Goal: Transaction & Acquisition: Book appointment/travel/reservation

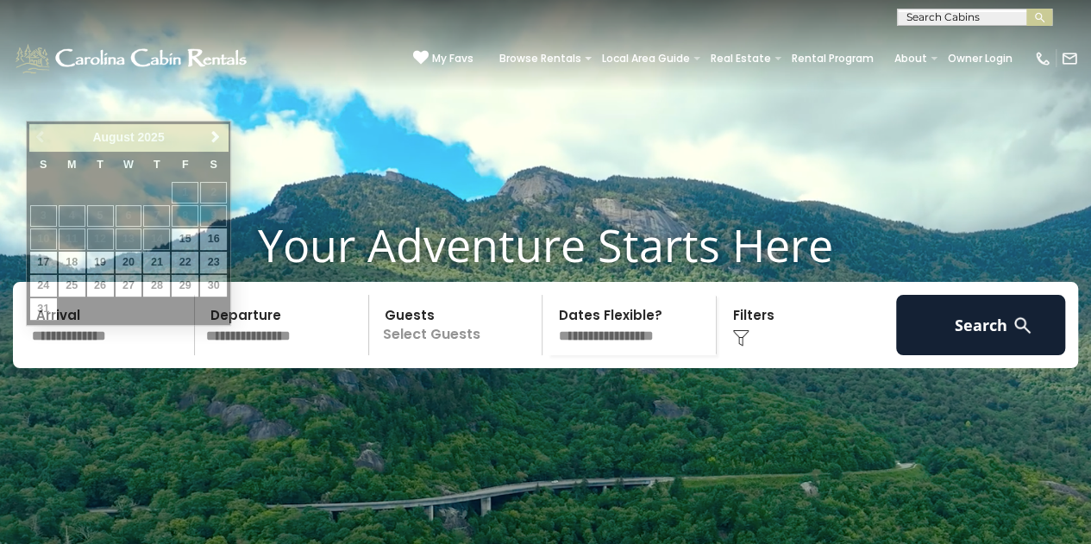
click at [120, 355] on input "text" at bounding box center [110, 325] width 169 height 60
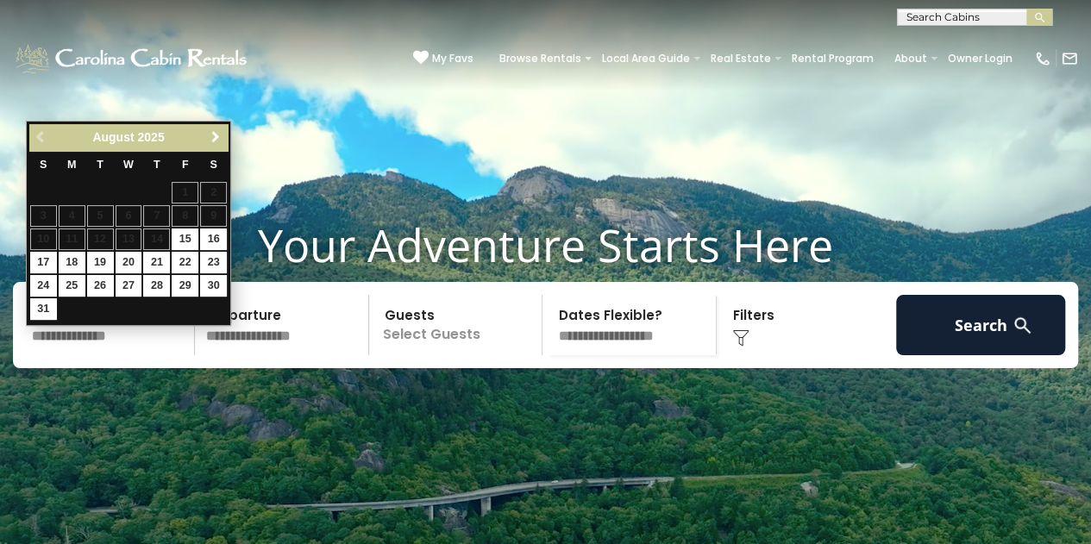
click at [210, 132] on span "Next" at bounding box center [216, 137] width 14 height 14
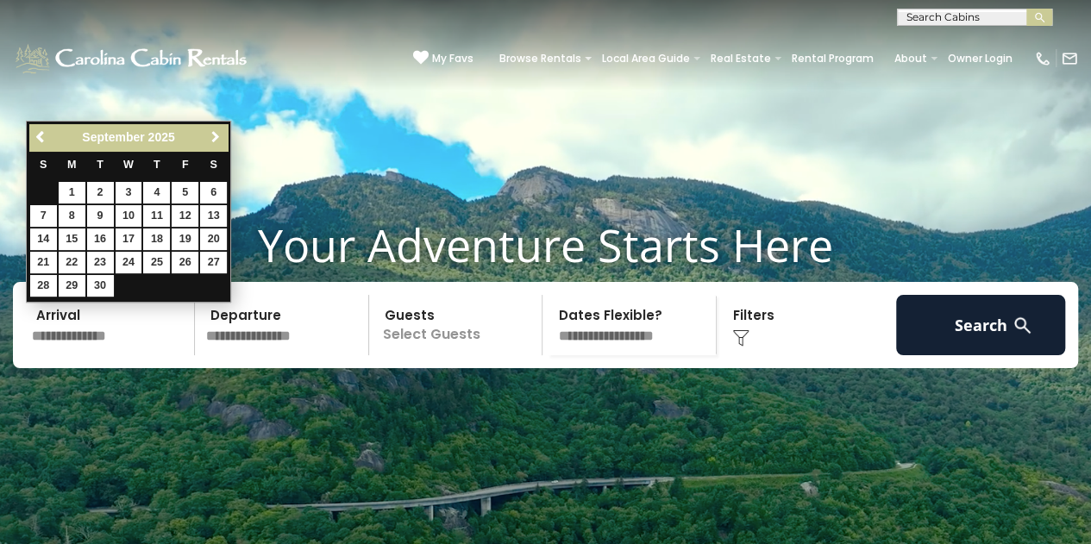
click at [210, 132] on span "Next" at bounding box center [216, 137] width 14 height 14
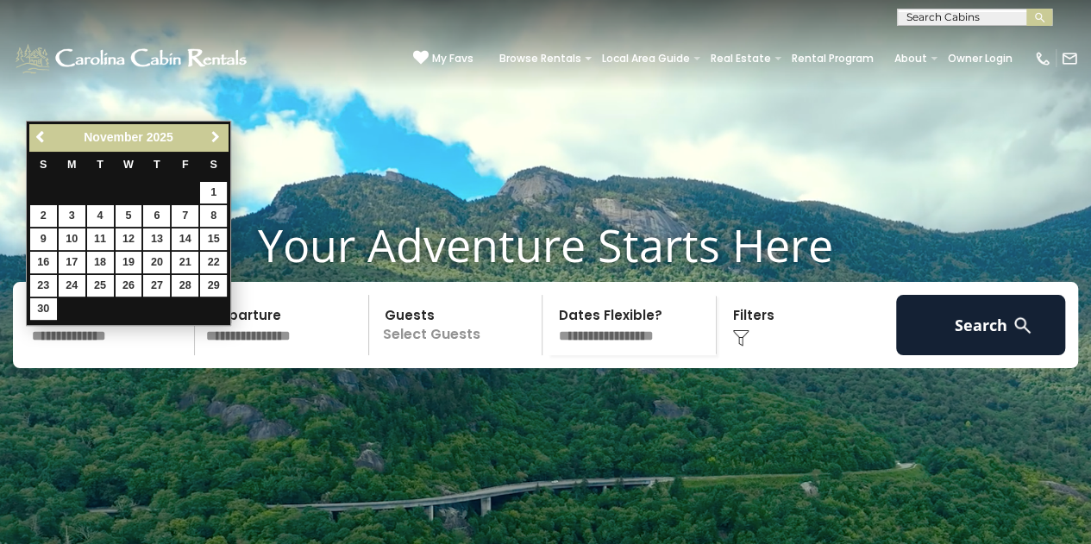
click at [210, 132] on span "Next" at bounding box center [216, 137] width 14 height 14
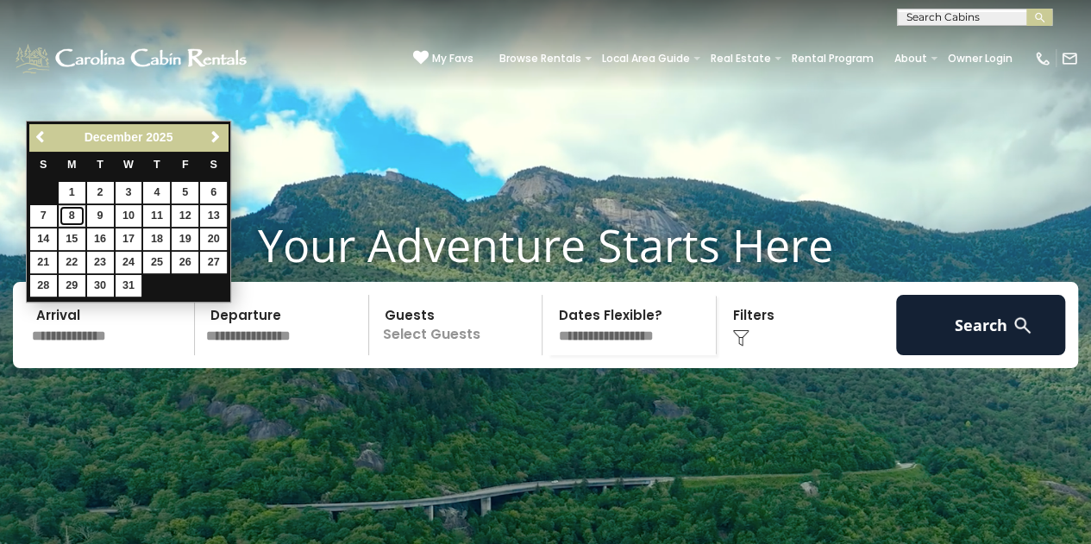
click at [66, 215] on link "8" at bounding box center [72, 216] width 27 height 22
type input "*******"
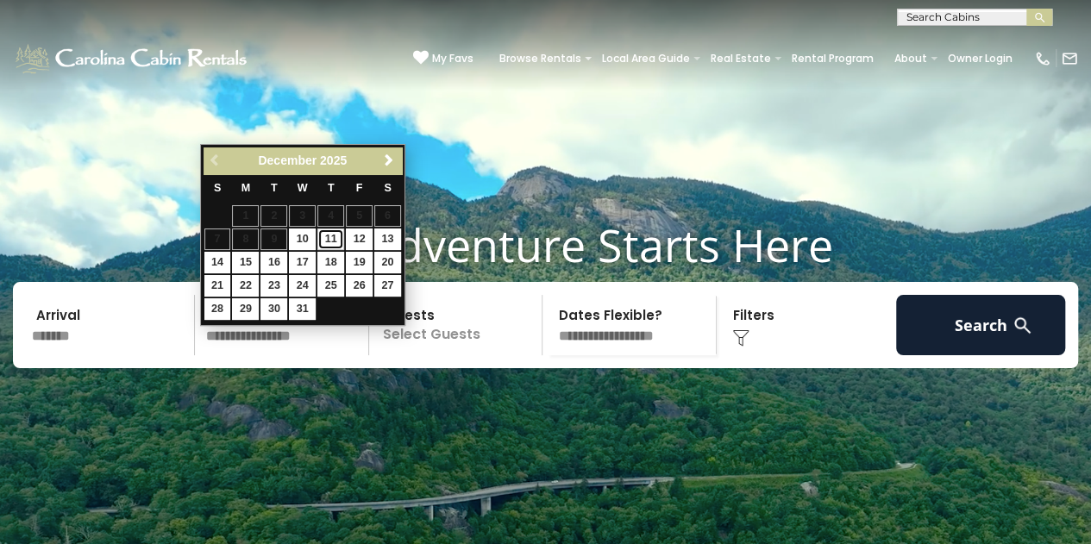
click at [329, 240] on link "11" at bounding box center [330, 239] width 27 height 22
type input "********"
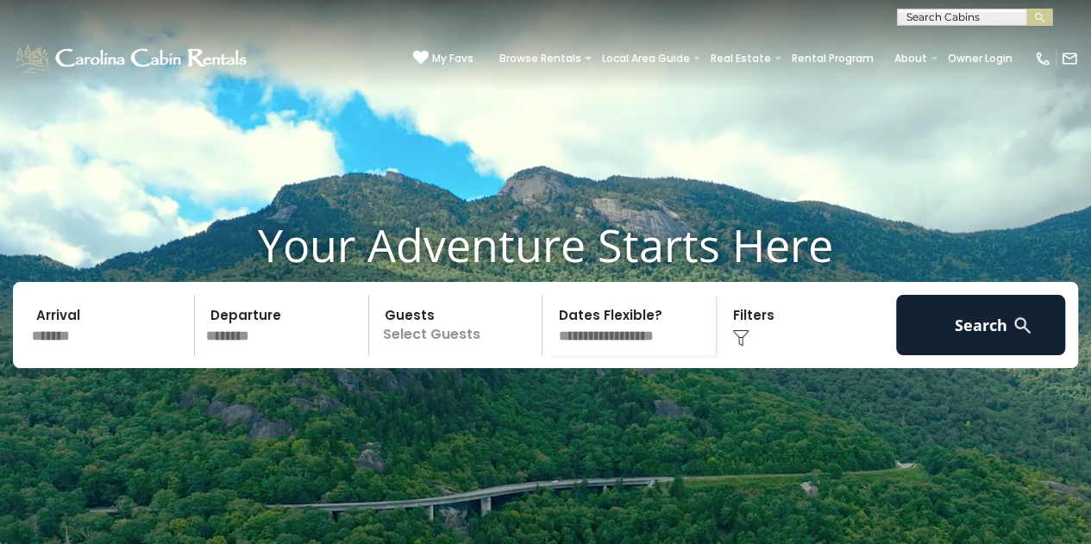
click at [447, 355] on p "Select Guests" at bounding box center [458, 325] width 168 height 60
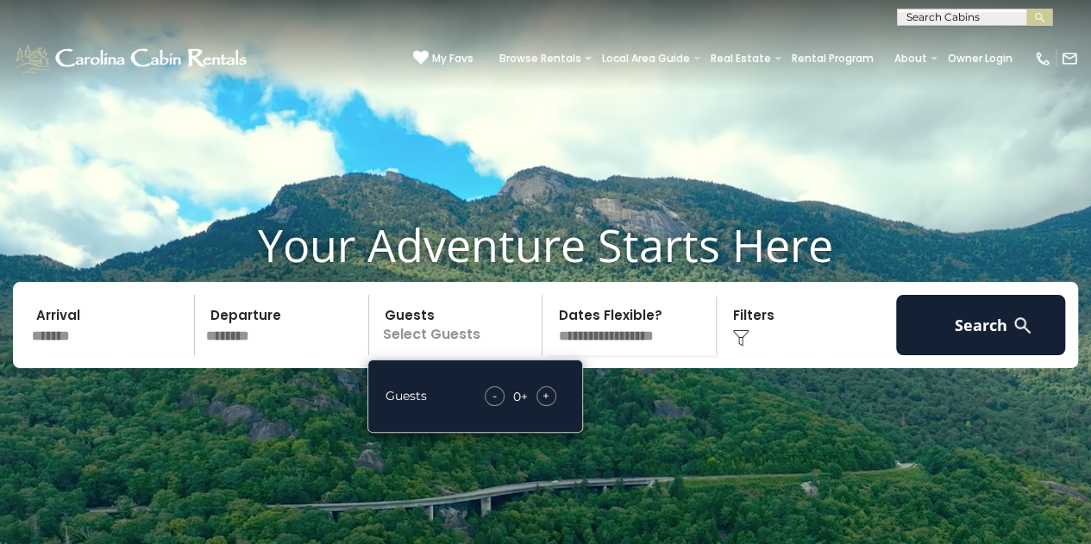
click at [550, 406] on div "+" at bounding box center [546, 396] width 20 height 20
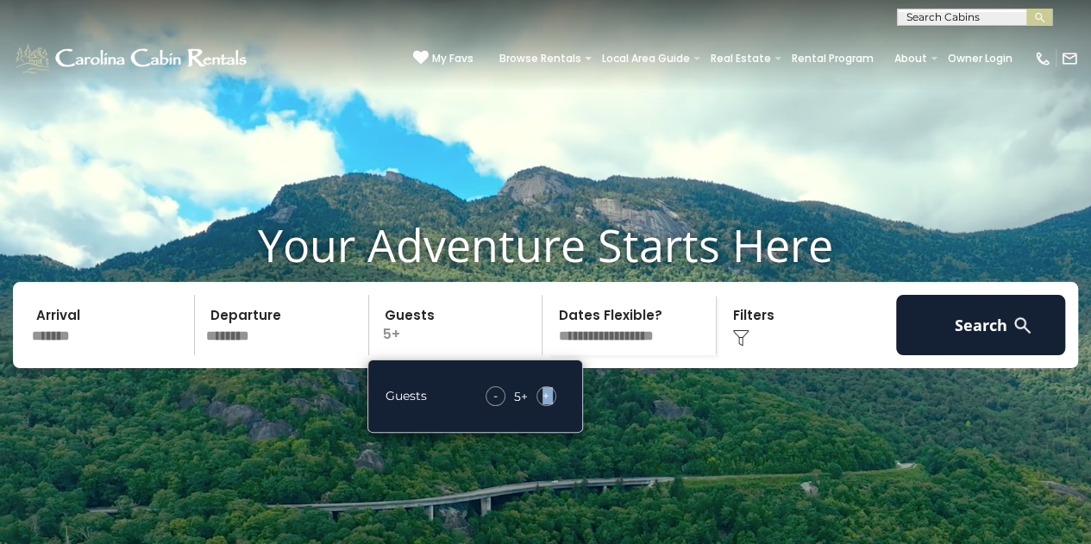
click at [550, 406] on div "+" at bounding box center [546, 396] width 20 height 20
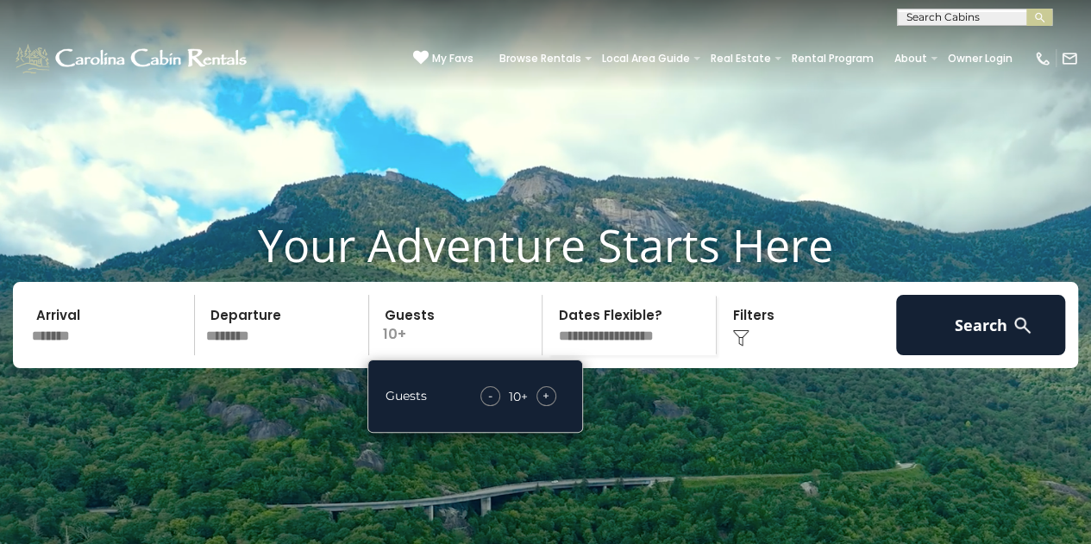
click at [743, 355] on div "Click to Choose" at bounding box center [806, 325] width 169 height 60
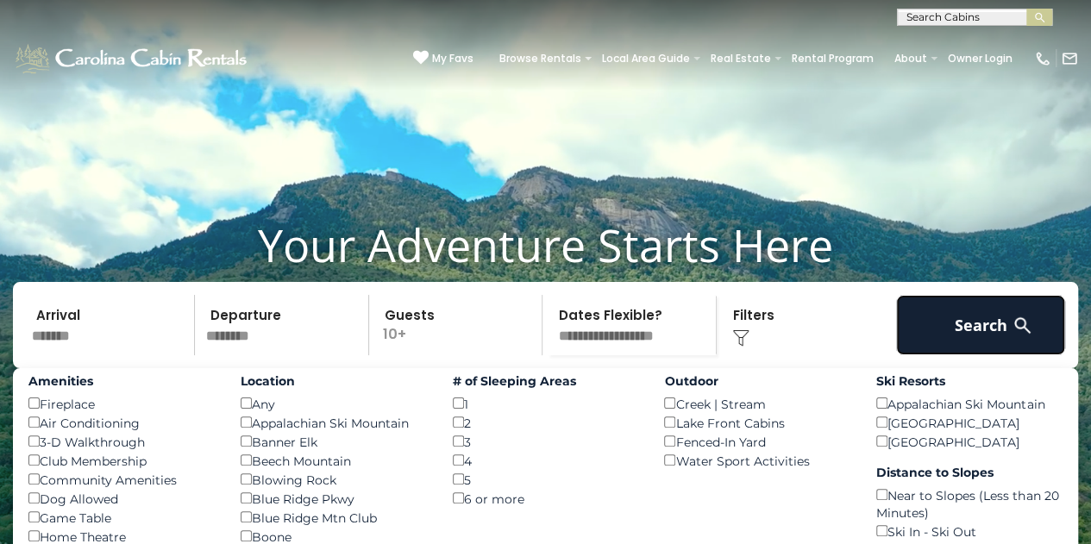
click at [954, 347] on button "Search" at bounding box center [980, 325] width 169 height 60
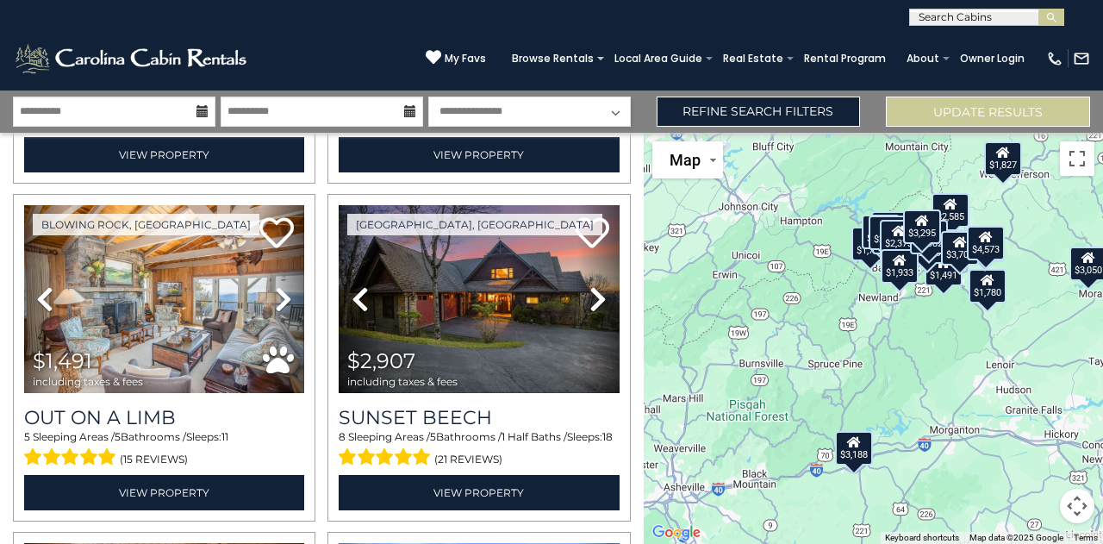
scroll to position [2702, 0]
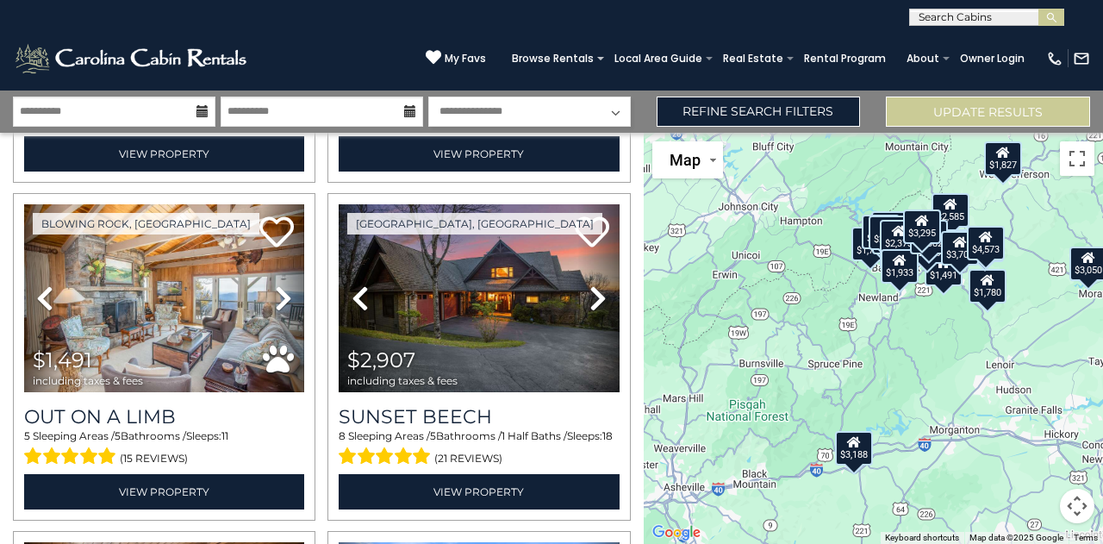
click at [590, 284] on icon at bounding box center [598, 298] width 17 height 28
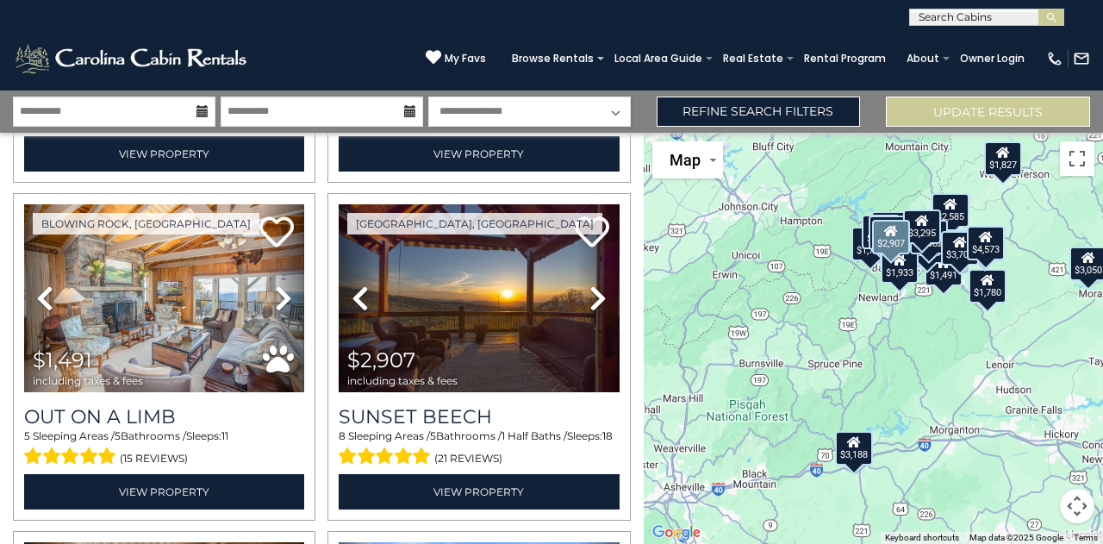
click at [594, 284] on icon at bounding box center [598, 298] width 17 height 28
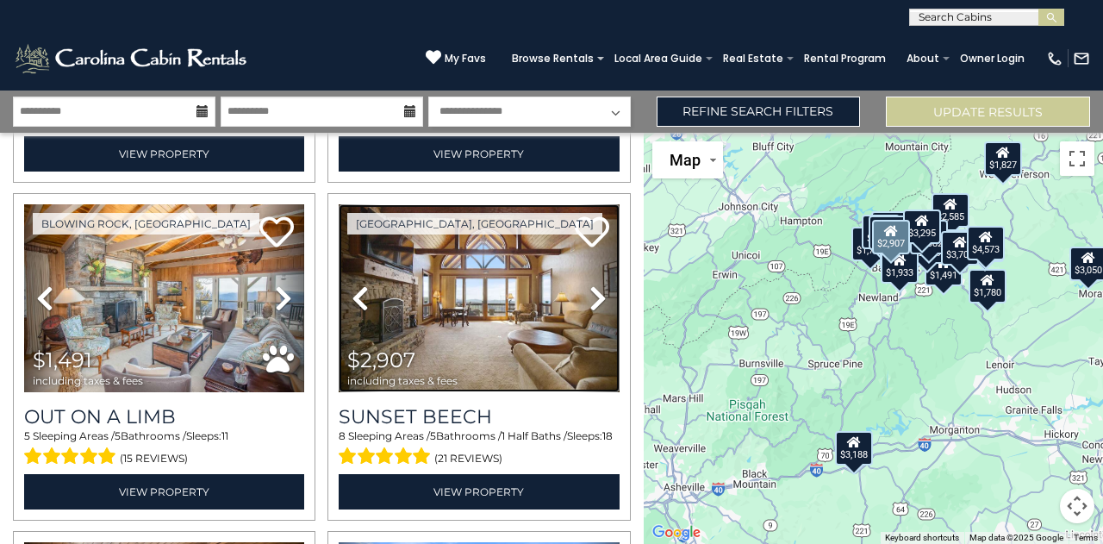
click at [507, 306] on img at bounding box center [479, 298] width 280 height 188
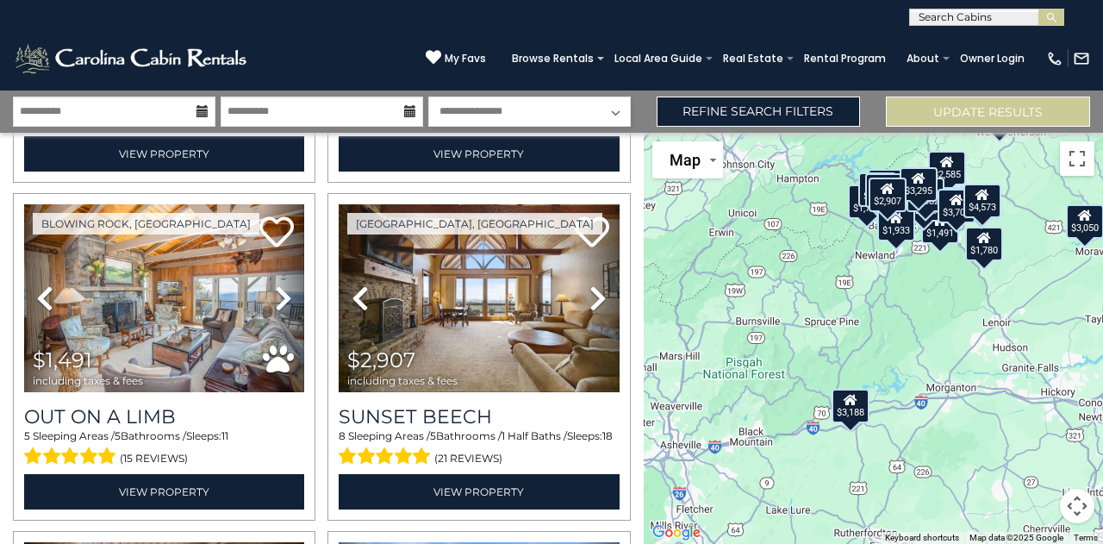
click at [852, 411] on div "$3,188" at bounding box center [851, 405] width 38 height 34
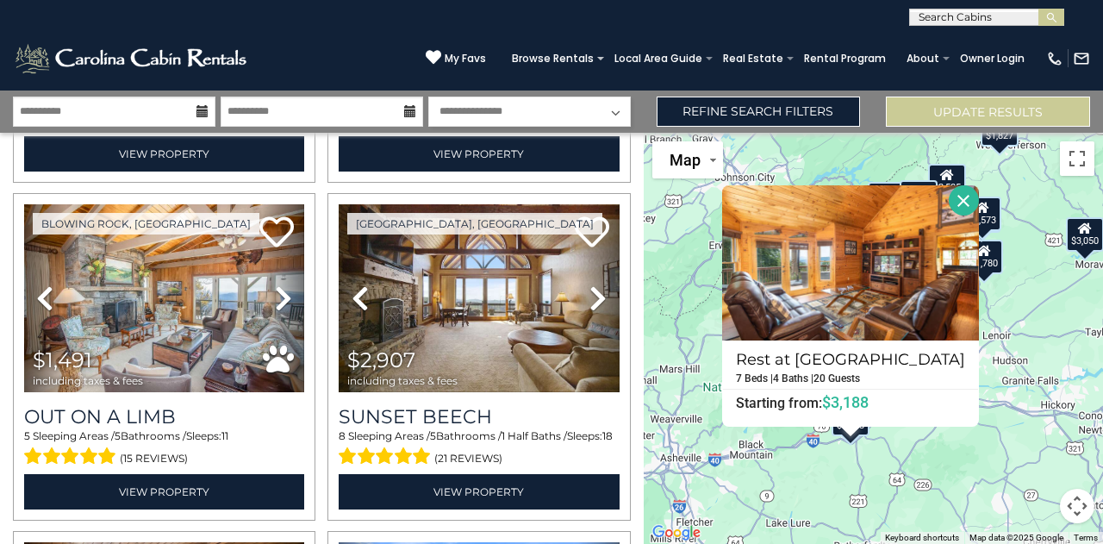
click at [964, 195] on button "Close" at bounding box center [964, 200] width 30 height 30
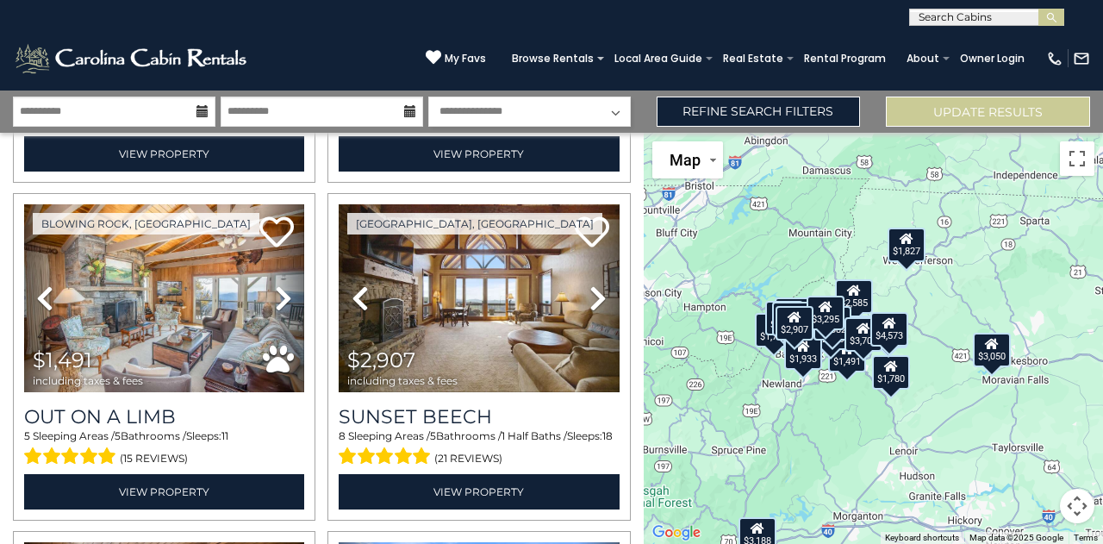
click at [997, 357] on div "$3,050" at bounding box center [993, 349] width 38 height 34
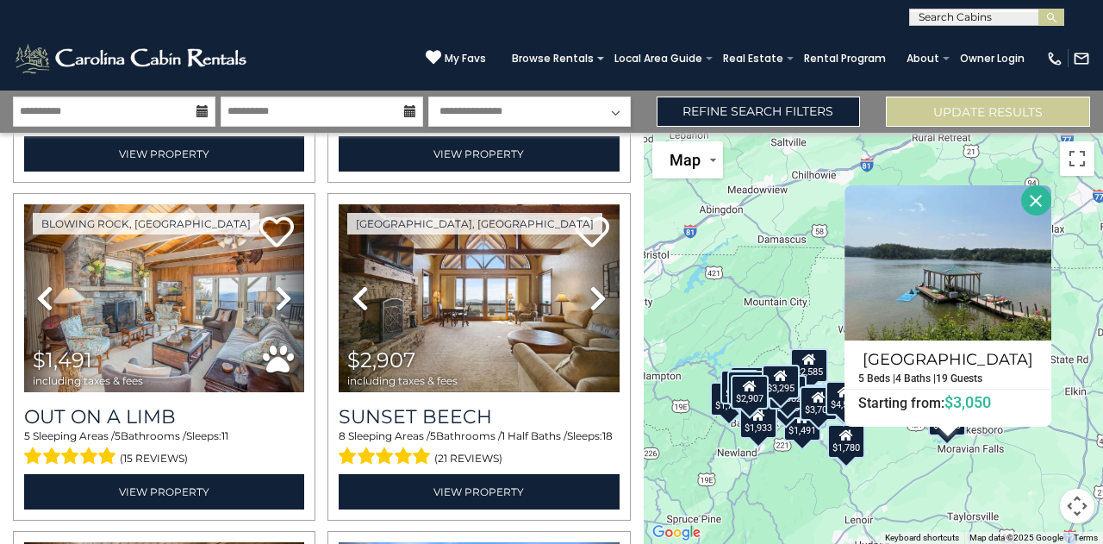
click at [1035, 203] on button "Close" at bounding box center [1037, 200] width 30 height 30
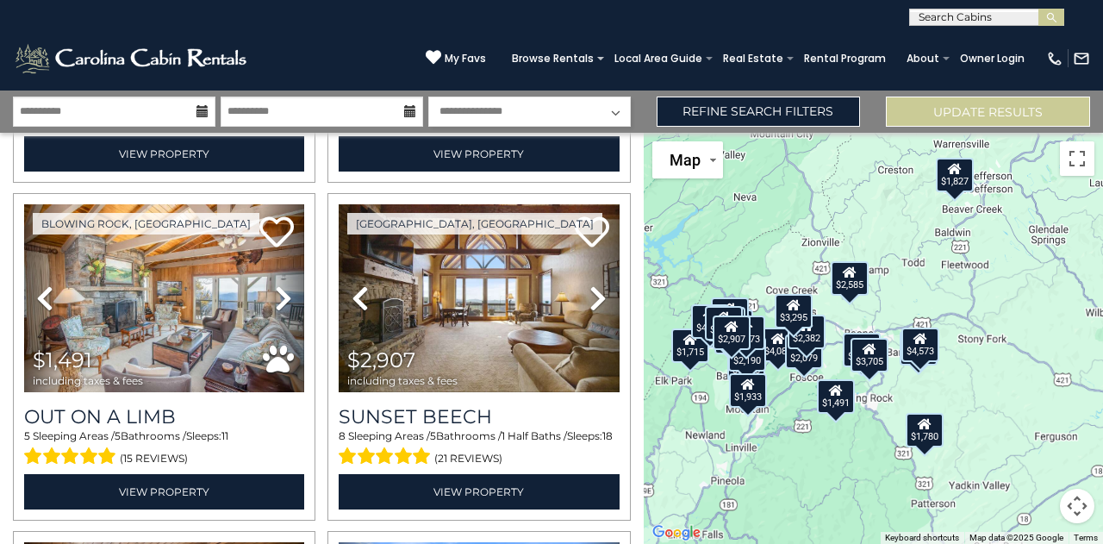
click at [931, 435] on div "$1,780" at bounding box center [926, 429] width 38 height 34
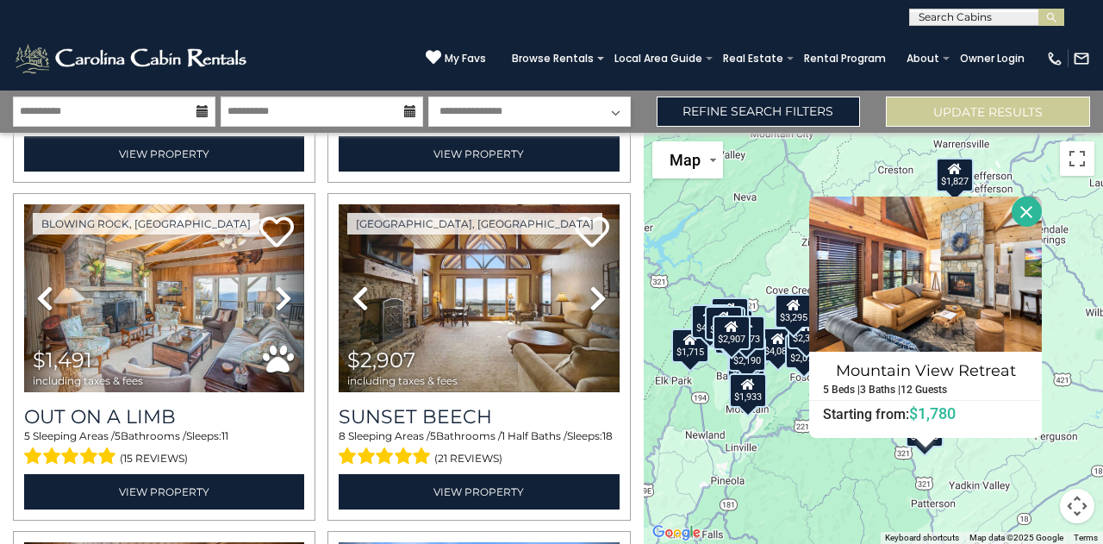
click at [1038, 213] on button "Close" at bounding box center [1027, 212] width 30 height 30
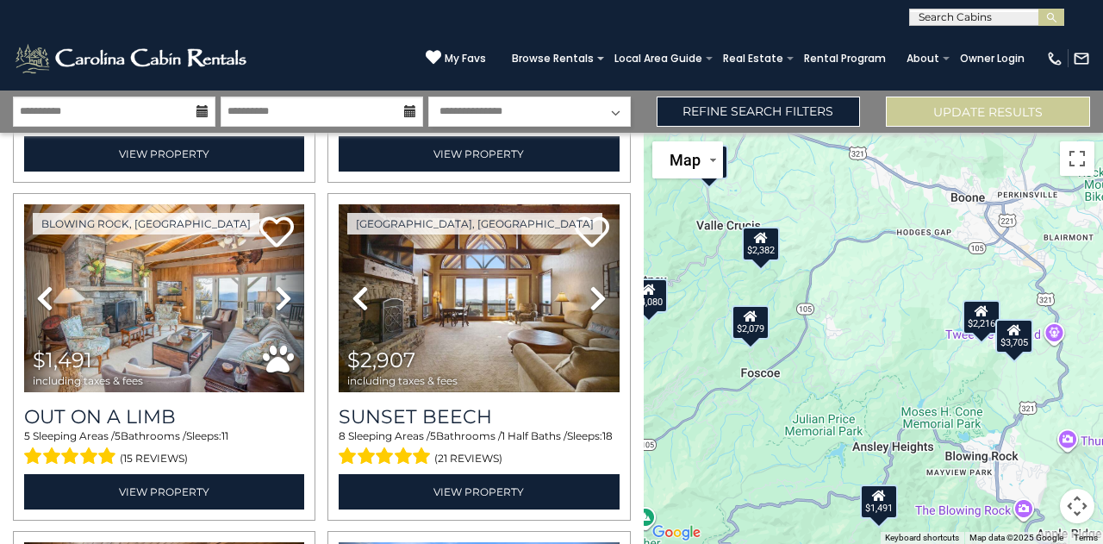
click at [980, 319] on div "$2,216" at bounding box center [982, 316] width 38 height 34
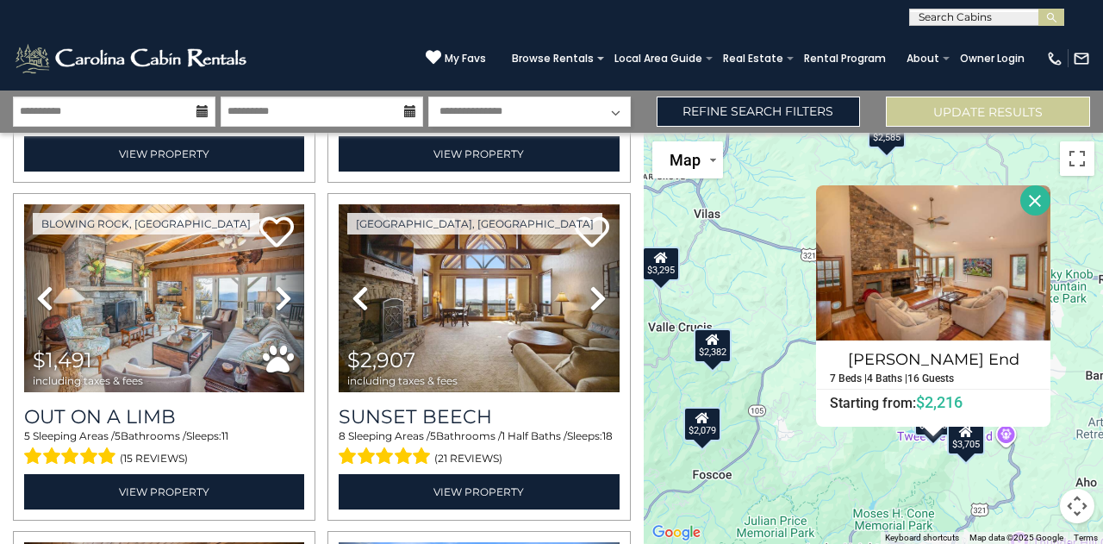
click at [1040, 209] on button "Close" at bounding box center [1036, 200] width 30 height 30
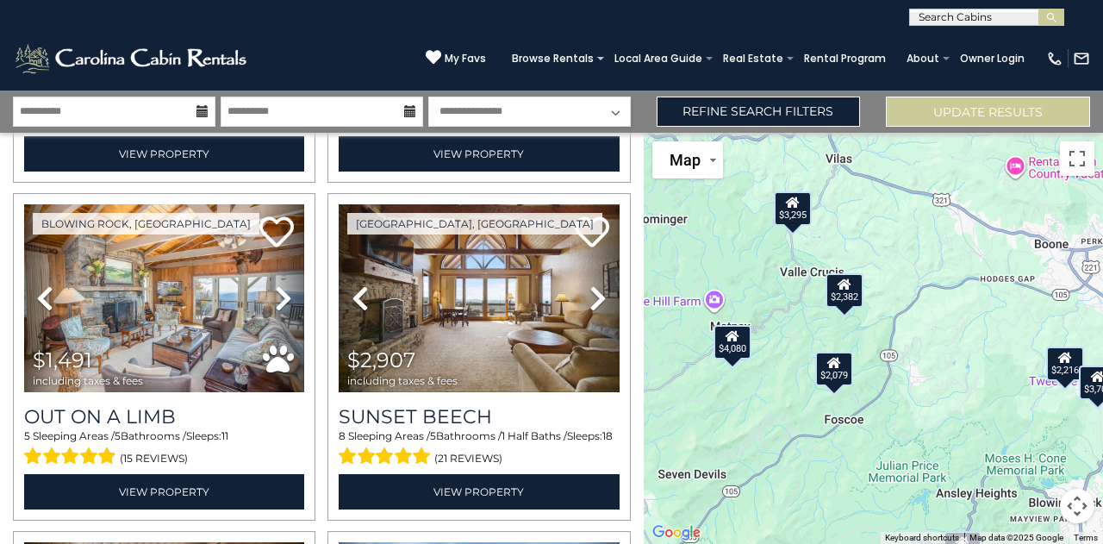
click at [842, 378] on div "$2,079" at bounding box center [835, 369] width 38 height 34
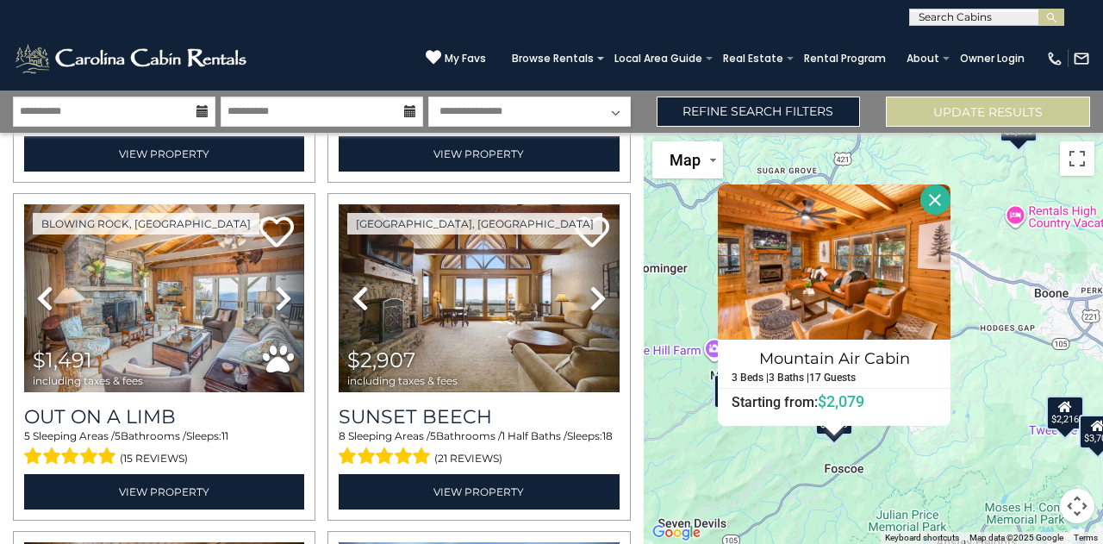
click at [937, 210] on button "Close" at bounding box center [936, 199] width 30 height 30
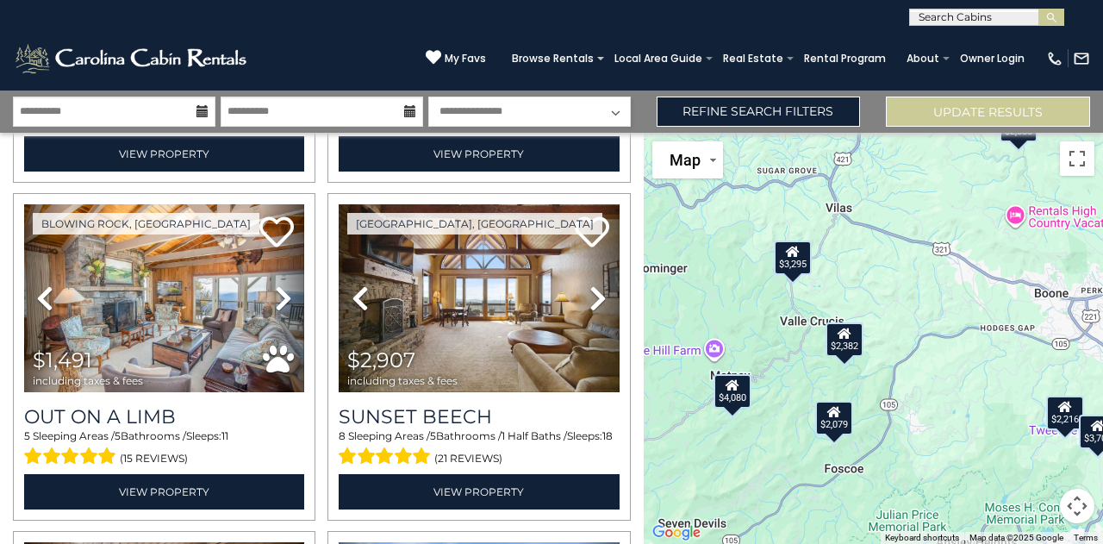
click at [846, 345] on div "$2,382" at bounding box center [845, 339] width 38 height 34
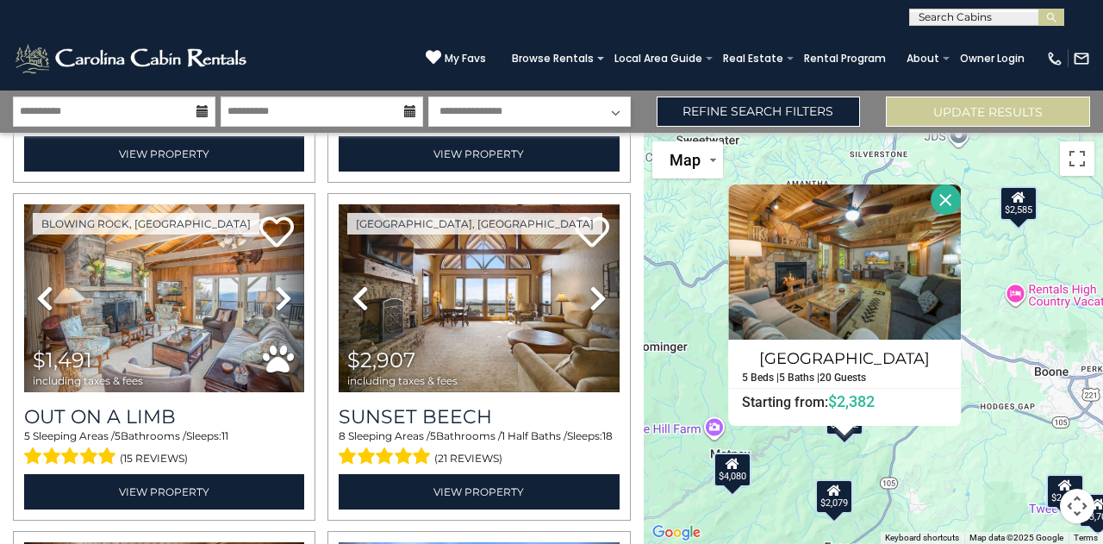
click at [947, 195] on button "Close" at bounding box center [946, 199] width 30 height 30
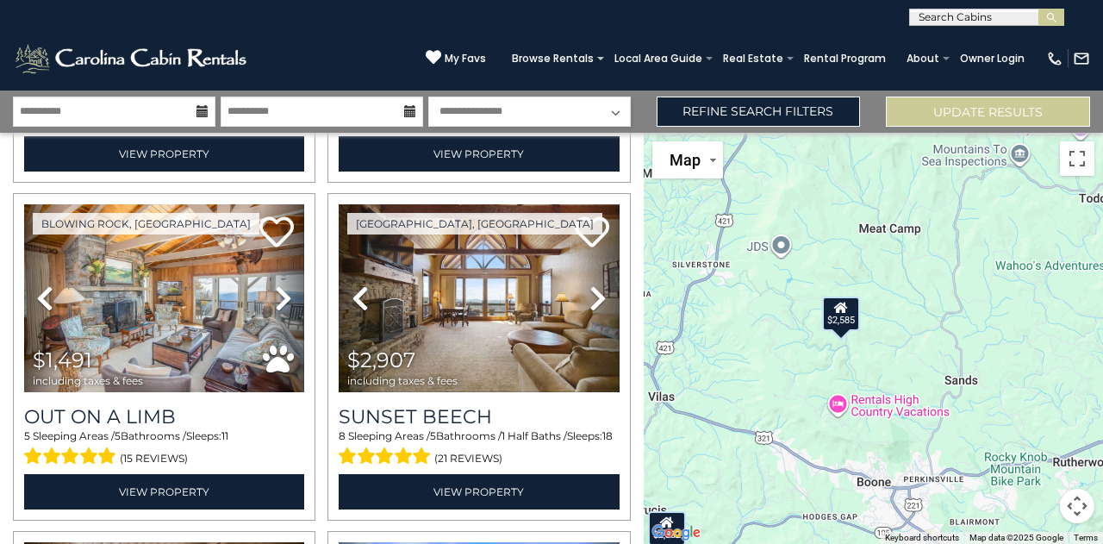
click at [845, 304] on icon at bounding box center [842, 308] width 14 height 12
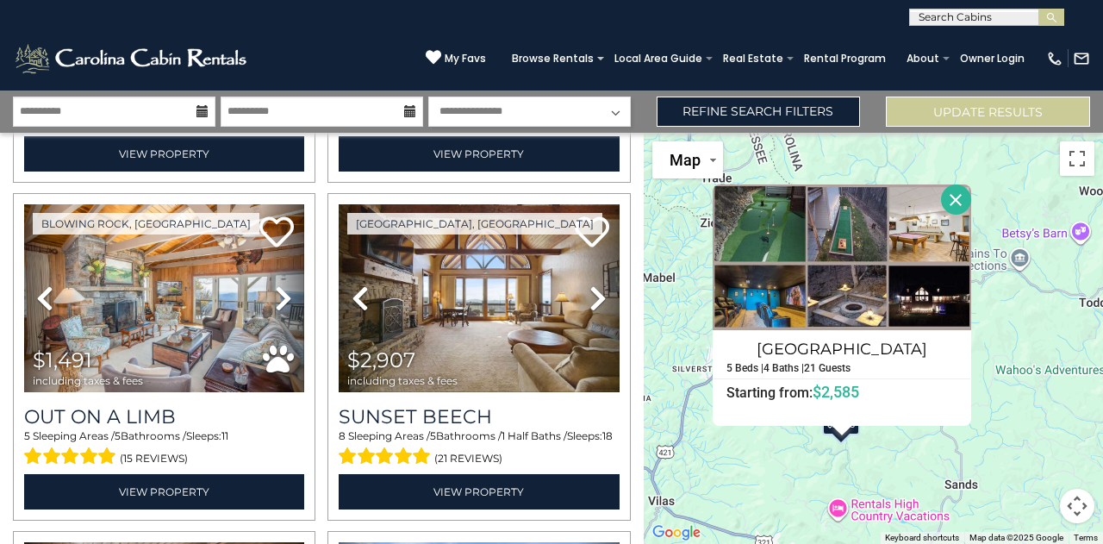
click at [946, 201] on button "Close" at bounding box center [956, 199] width 30 height 30
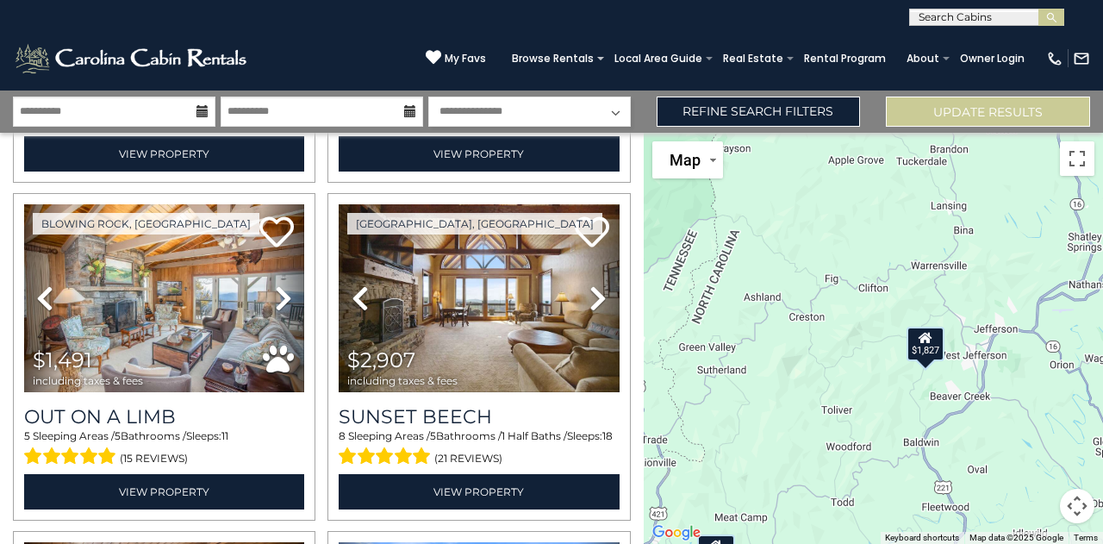
click at [922, 354] on div "$1,827" at bounding box center [926, 344] width 38 height 34
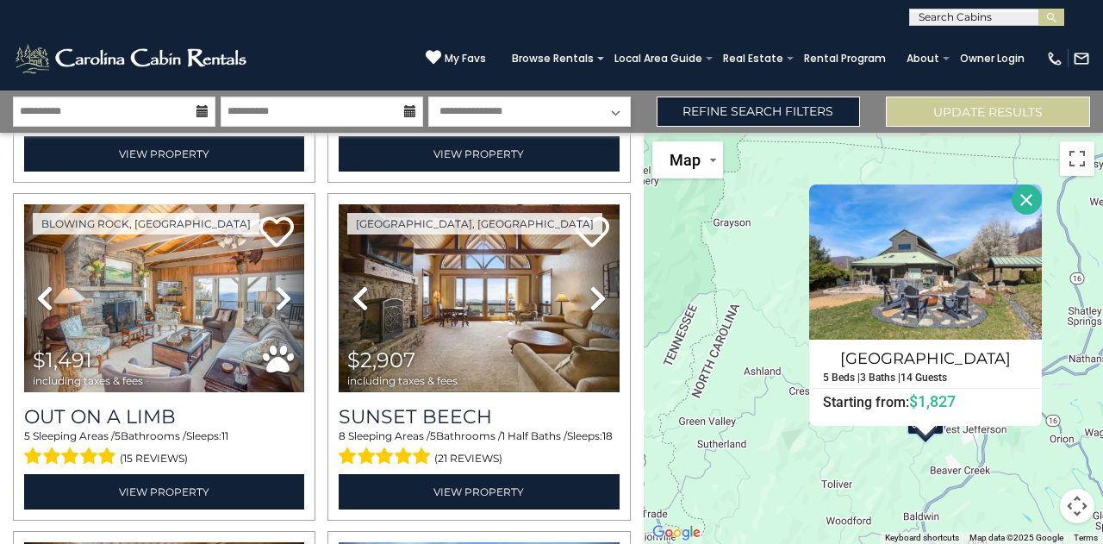
click at [1030, 212] on button "Close" at bounding box center [1027, 199] width 30 height 30
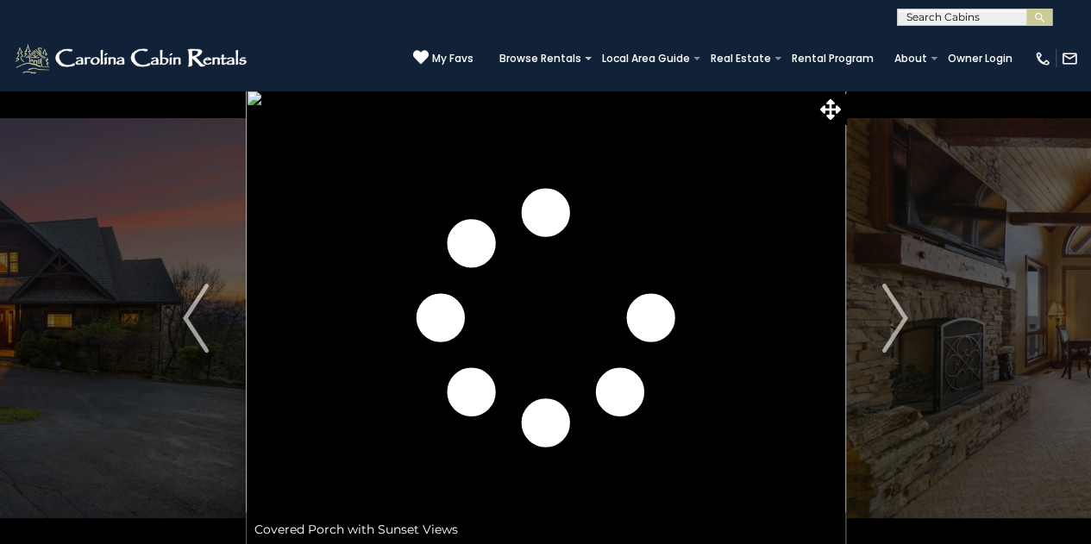
click at [886, 319] on img "Next" at bounding box center [895, 318] width 26 height 69
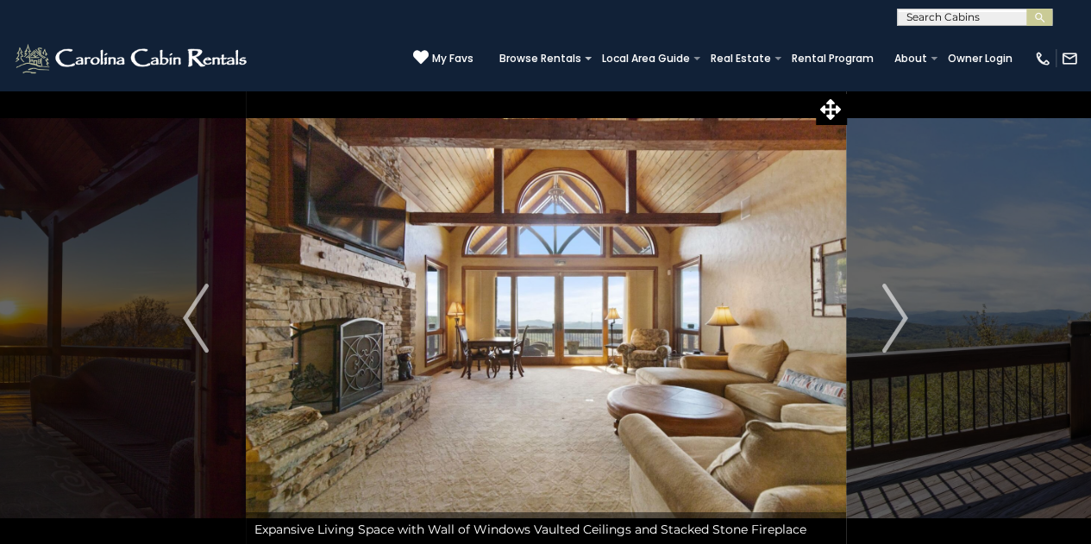
click at [891, 336] on img "Next" at bounding box center [895, 318] width 26 height 69
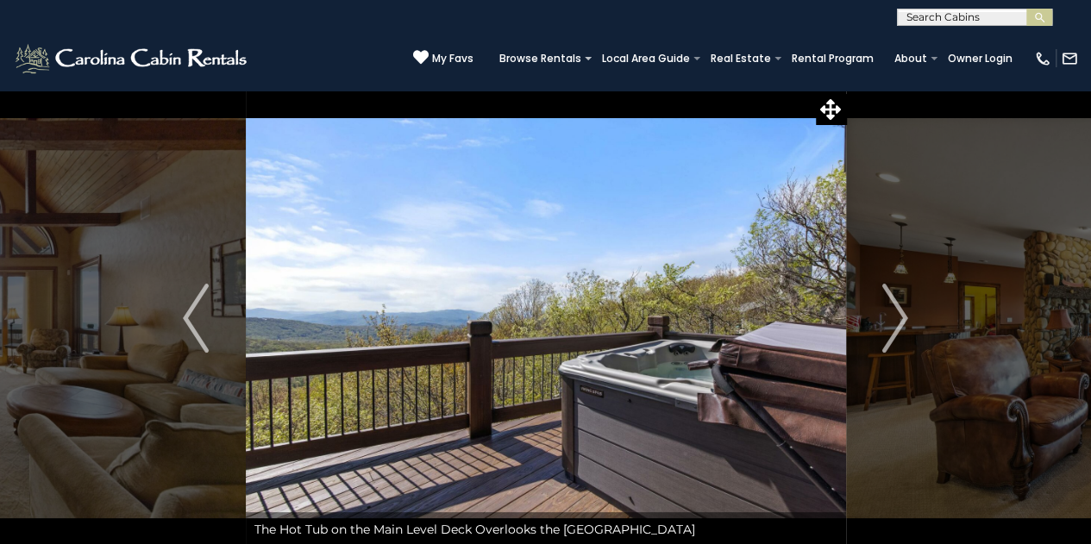
click at [901, 332] on img "Next" at bounding box center [895, 318] width 26 height 69
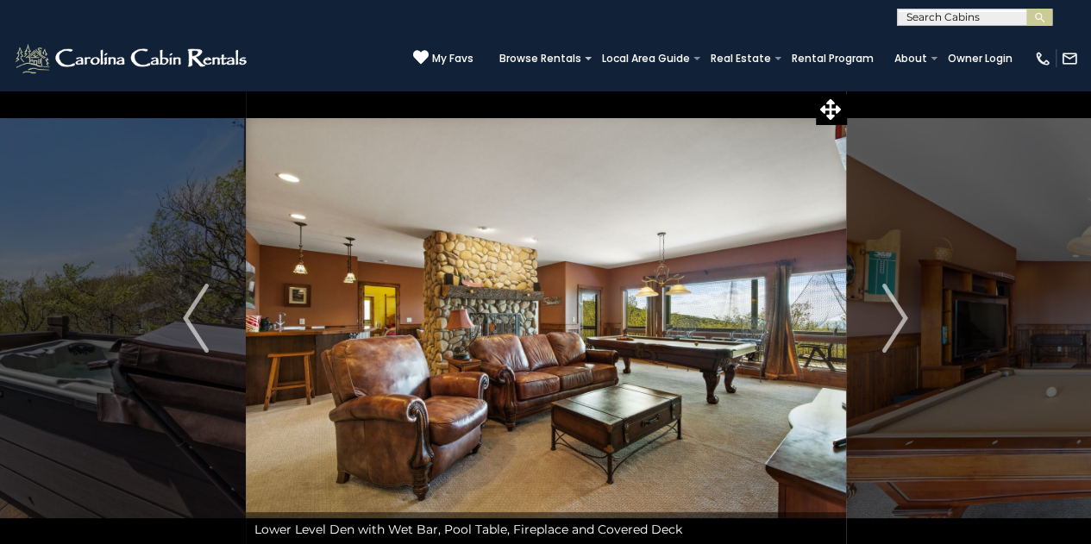
click at [906, 324] on img "Next" at bounding box center [895, 318] width 26 height 69
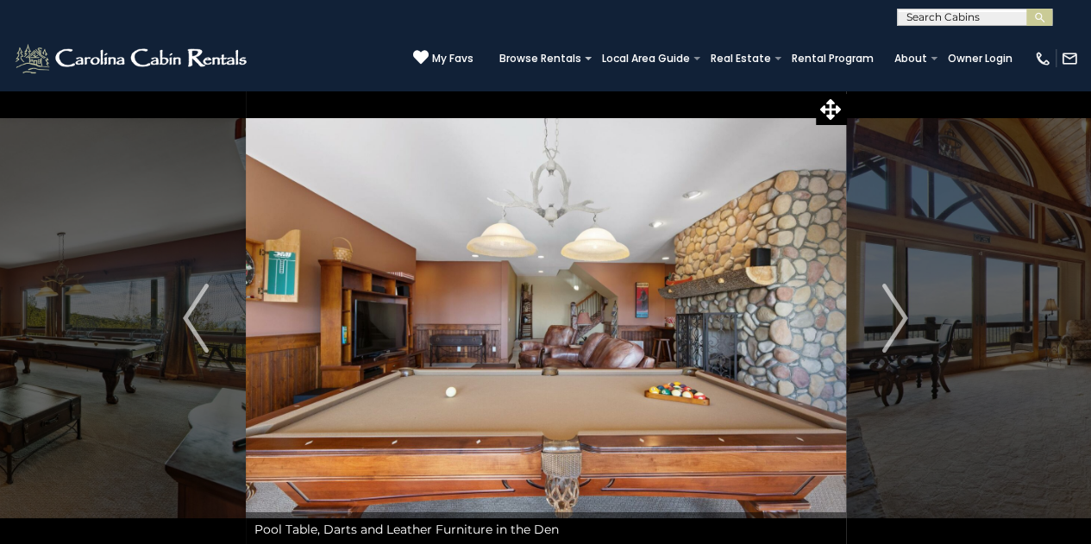
click at [910, 329] on button "Next" at bounding box center [894, 318] width 99 height 457
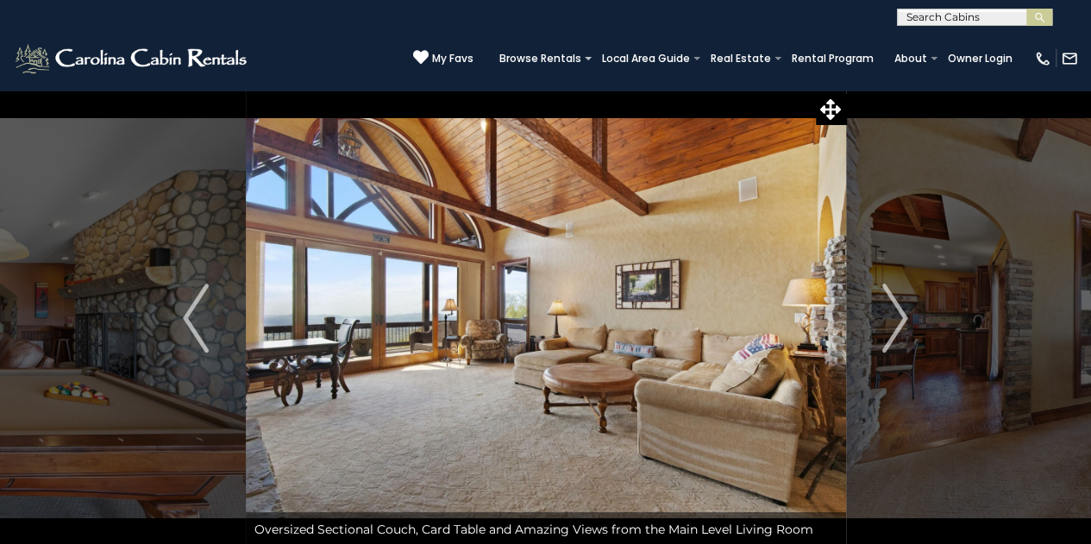
click at [915, 355] on button "Next" at bounding box center [894, 318] width 99 height 457
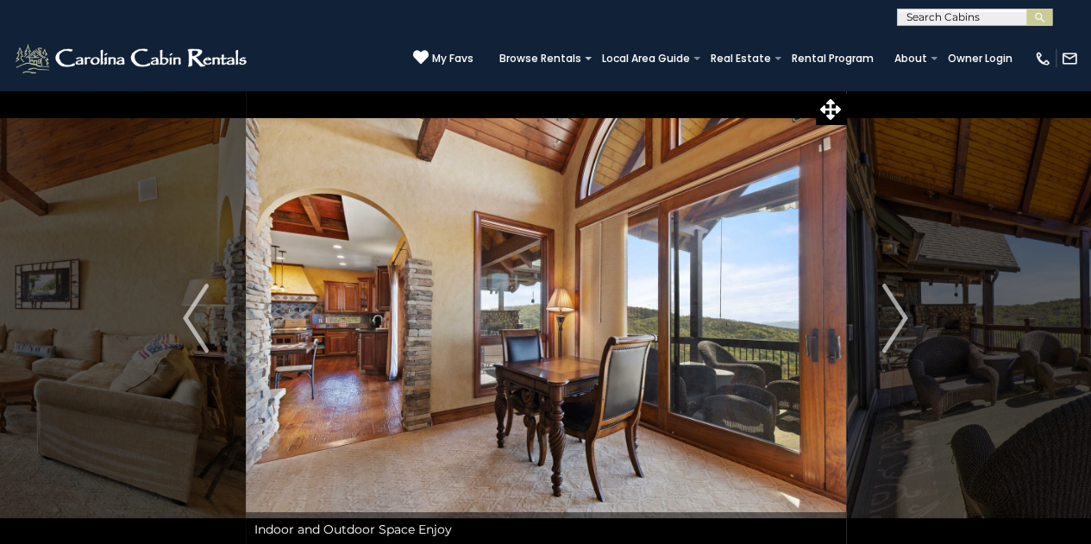
click at [902, 328] on img "Next" at bounding box center [895, 318] width 26 height 69
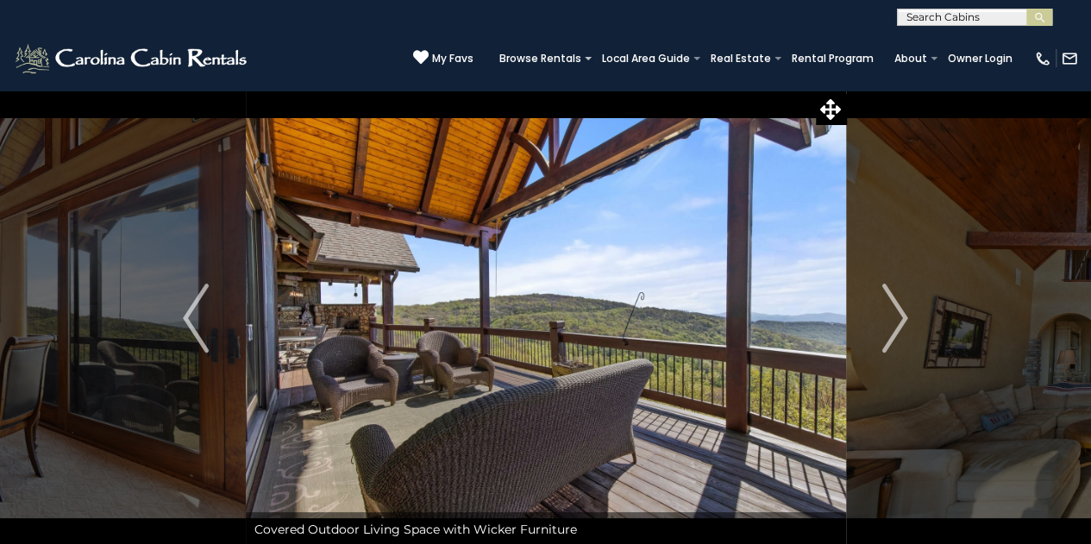
click at [891, 331] on img "Next" at bounding box center [895, 318] width 26 height 69
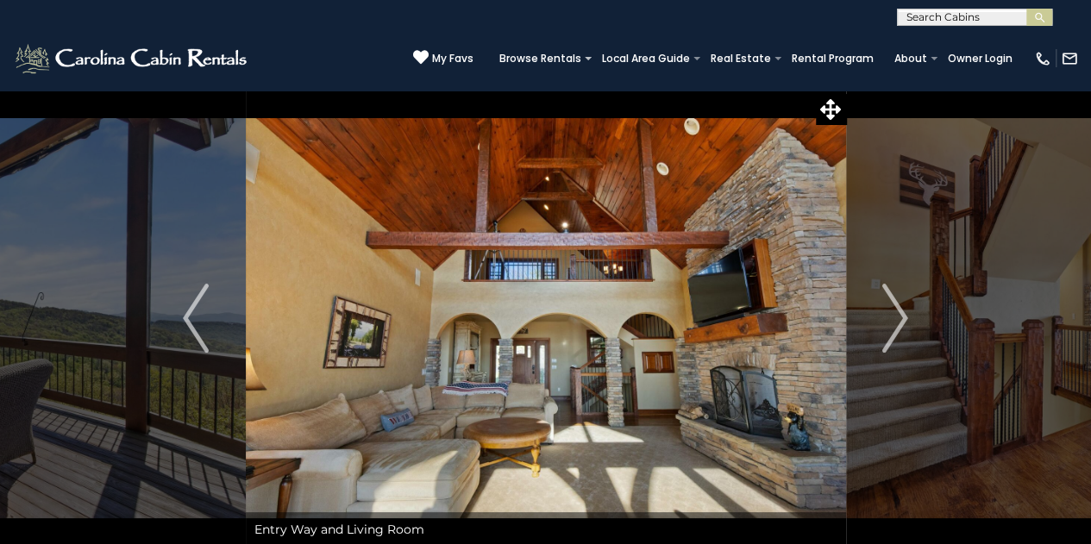
click at [897, 334] on img "Next" at bounding box center [895, 318] width 26 height 69
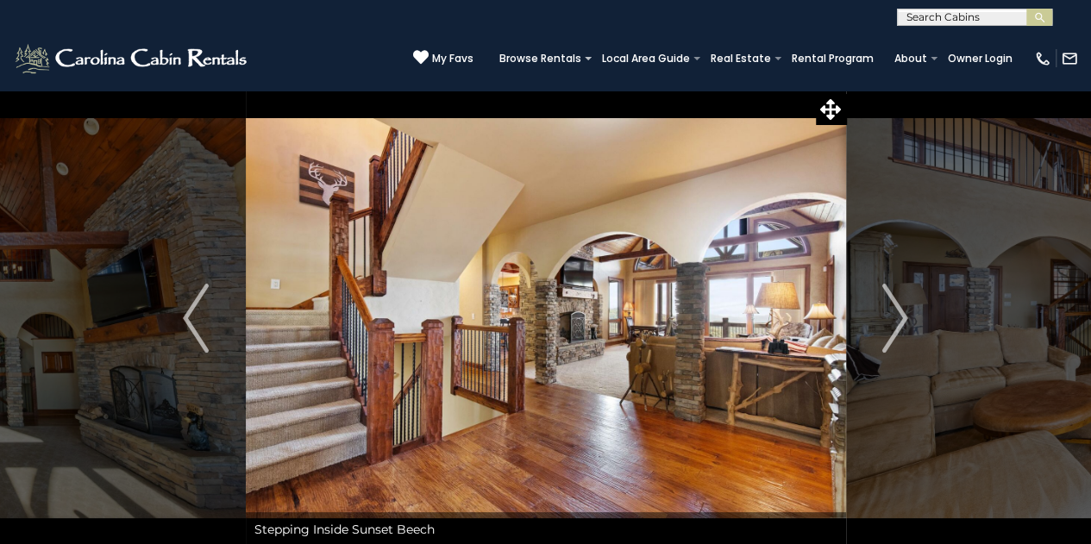
click at [911, 334] on button "Next" at bounding box center [894, 318] width 99 height 457
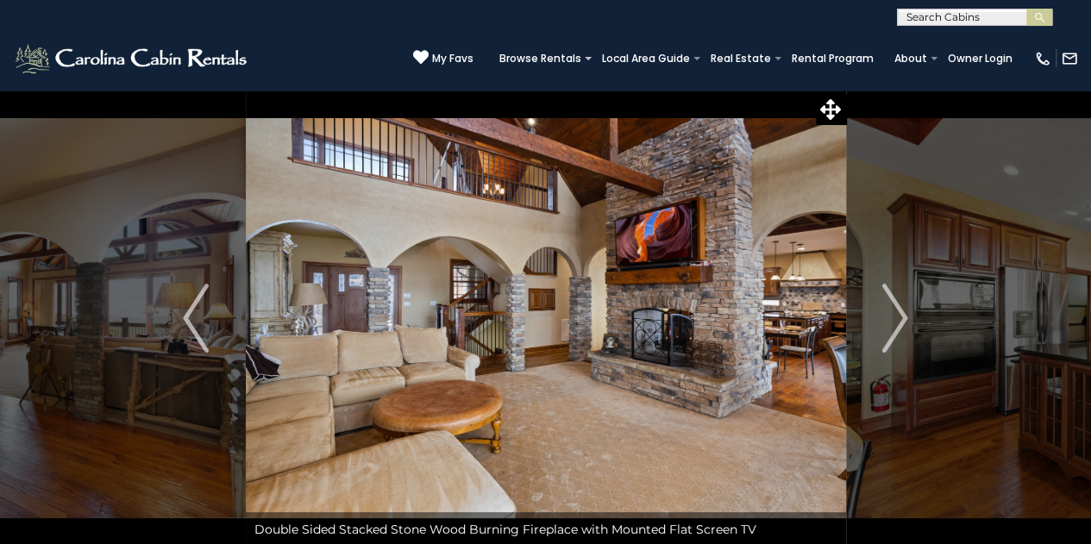
click at [893, 334] on img "Next" at bounding box center [895, 318] width 26 height 69
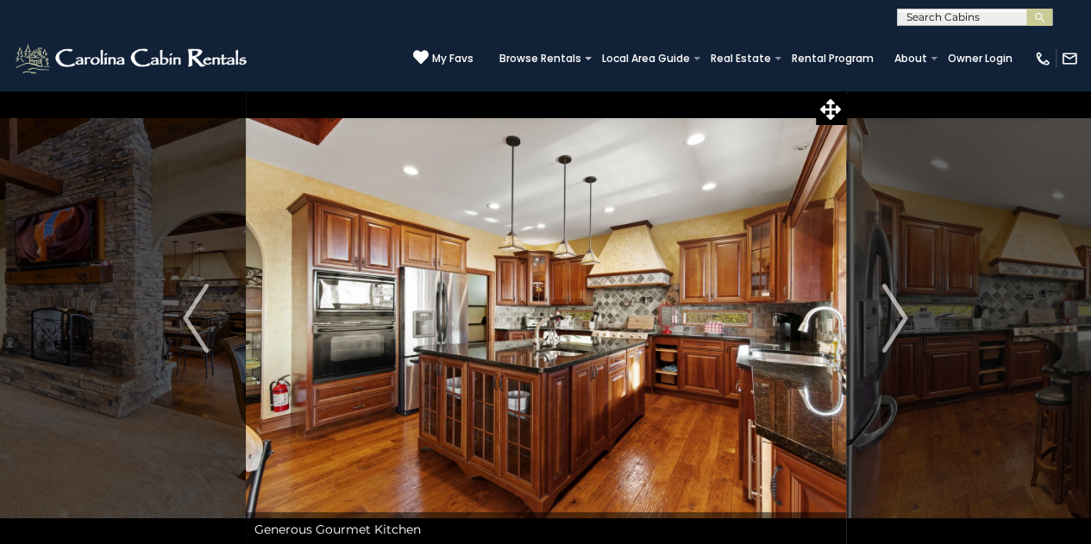
click at [893, 331] on img "Next" at bounding box center [895, 318] width 26 height 69
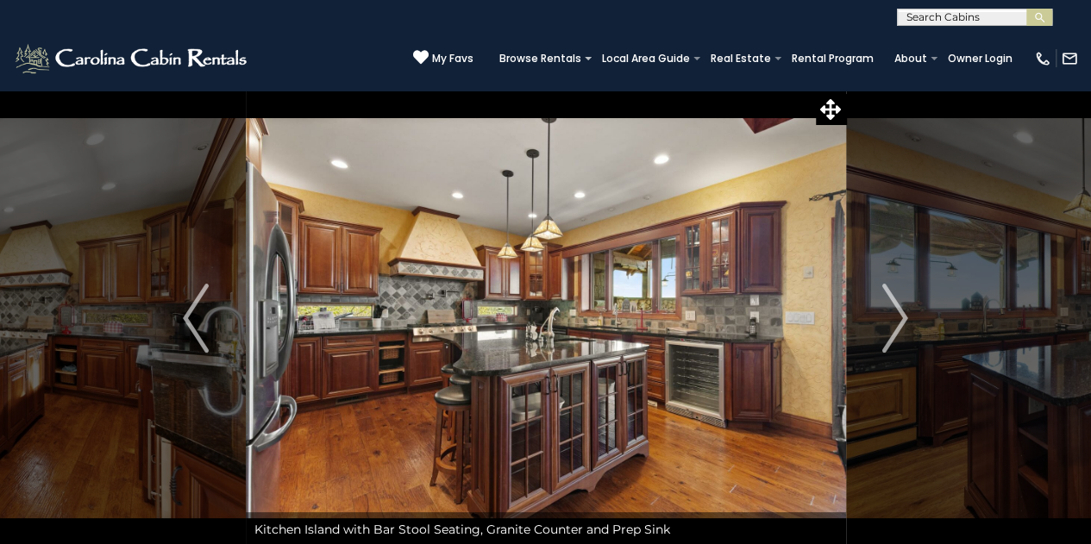
click at [892, 328] on img "Next" at bounding box center [895, 318] width 26 height 69
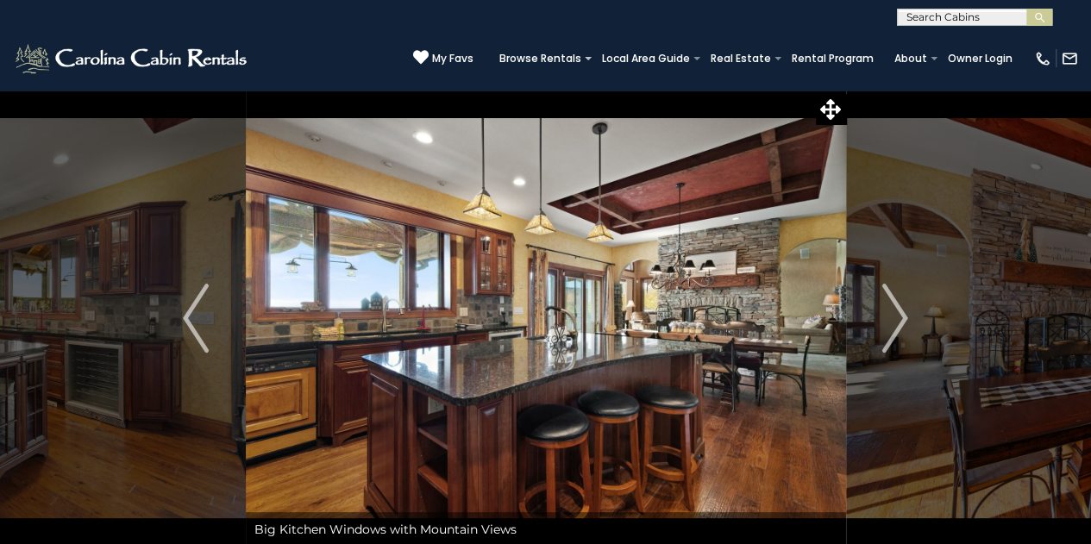
click at [886, 322] on img "Next" at bounding box center [895, 318] width 26 height 69
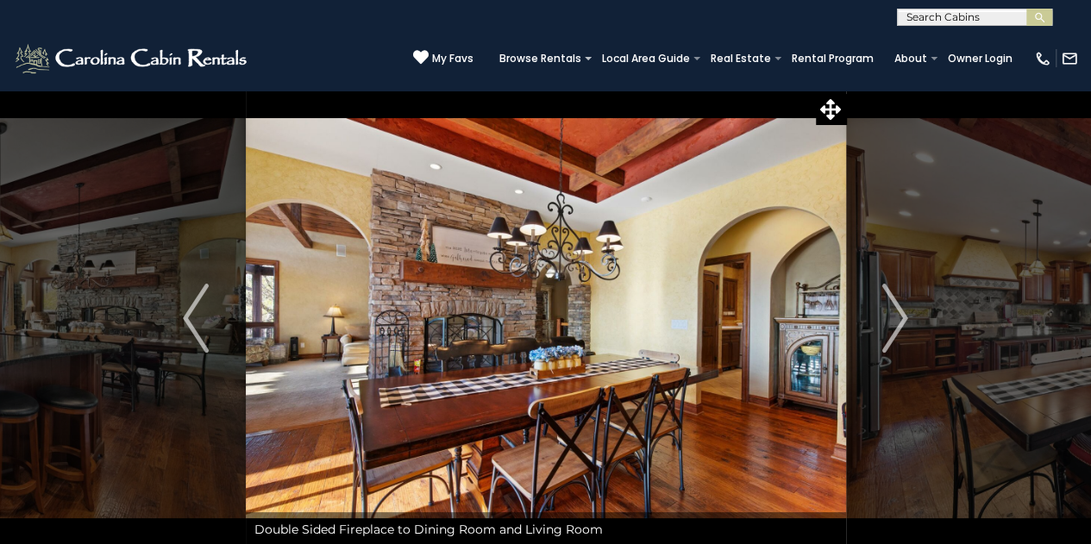
click at [883, 334] on img "Next" at bounding box center [895, 318] width 26 height 69
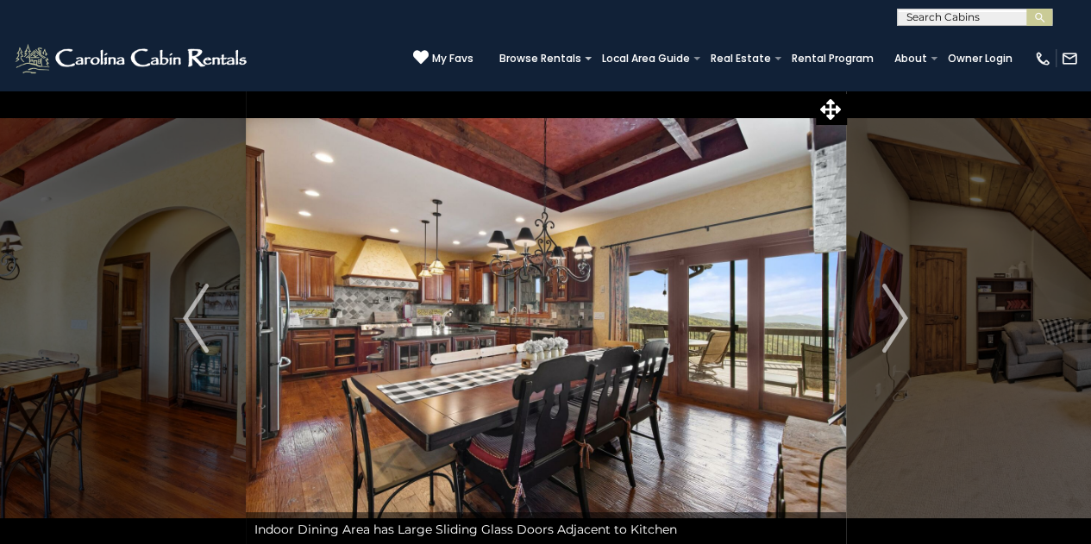
click at [882, 332] on img "Next" at bounding box center [895, 318] width 26 height 69
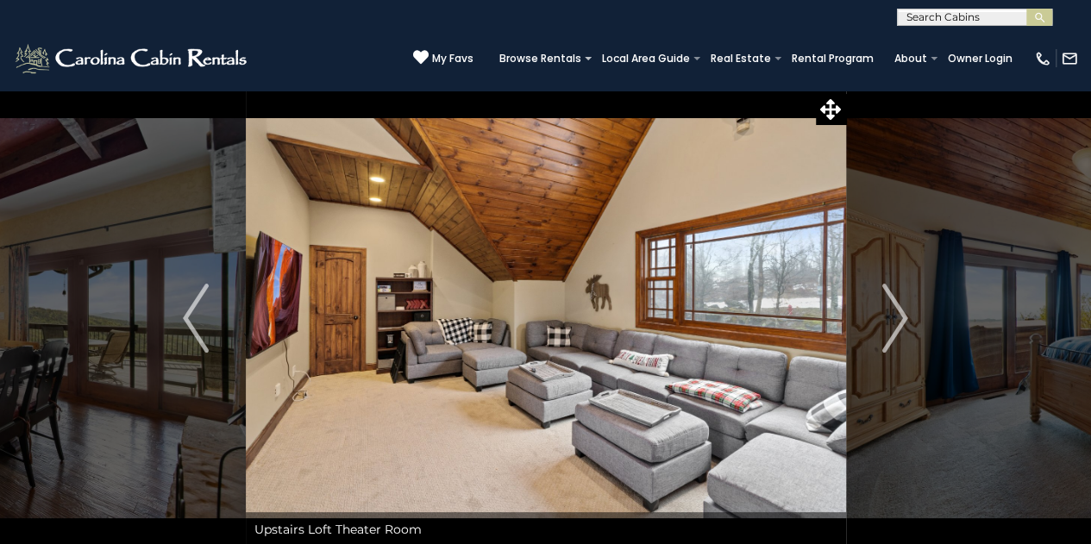
click at [891, 319] on img "Next" at bounding box center [895, 318] width 26 height 69
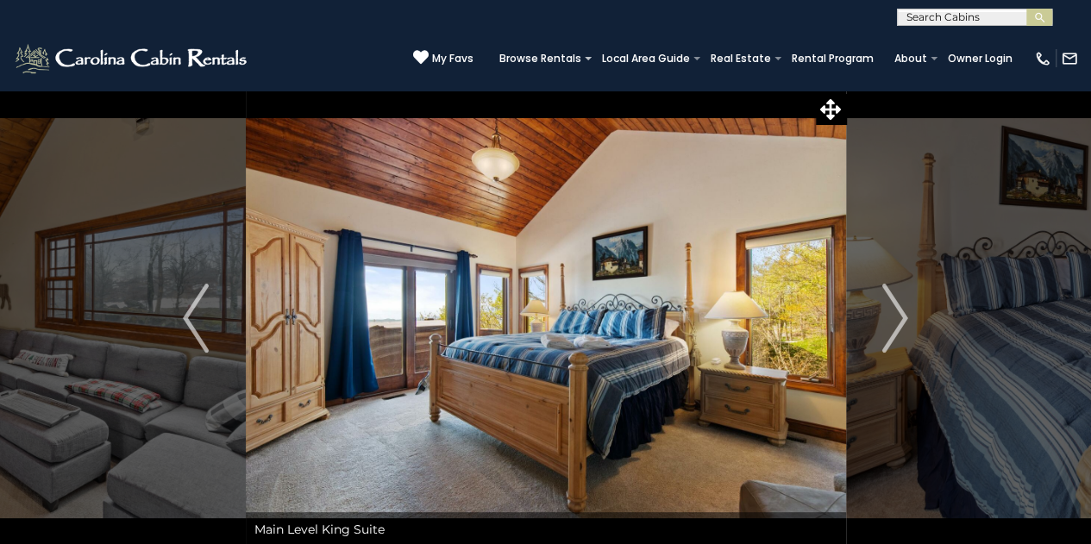
click at [887, 333] on img "Next" at bounding box center [895, 318] width 26 height 69
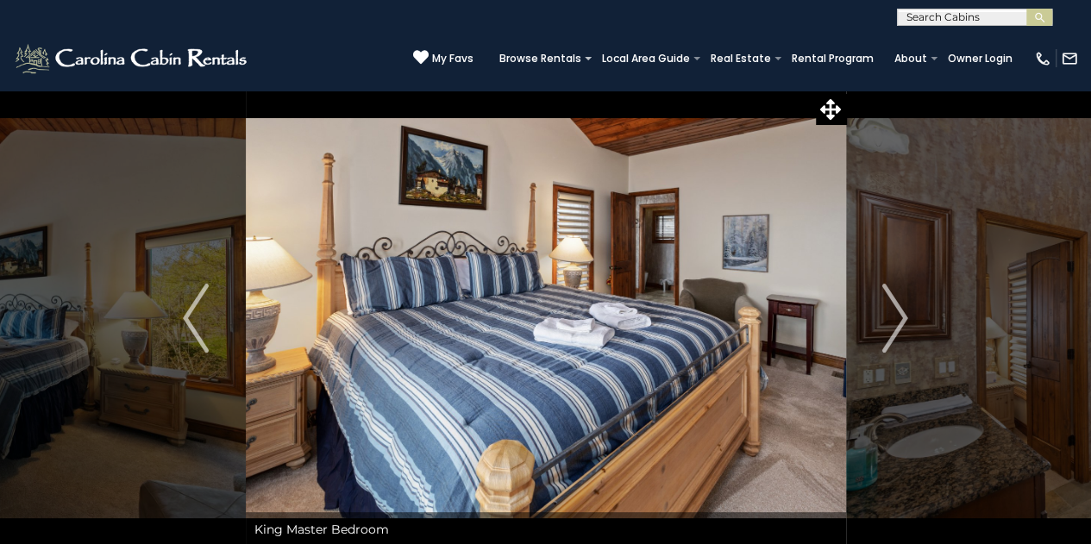
click at [893, 336] on img "Next" at bounding box center [895, 318] width 26 height 69
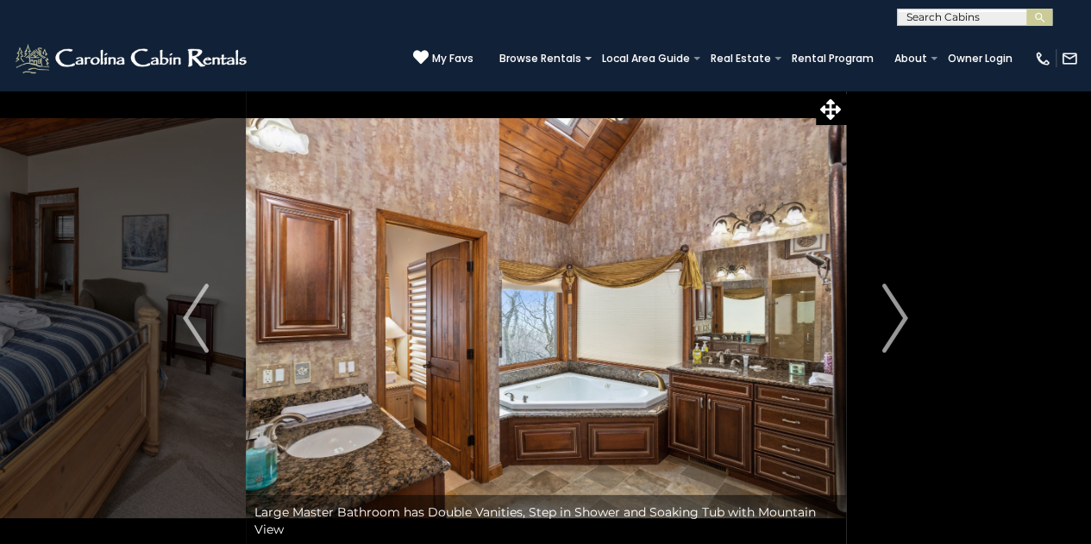
click at [895, 334] on img "Next" at bounding box center [895, 318] width 26 height 69
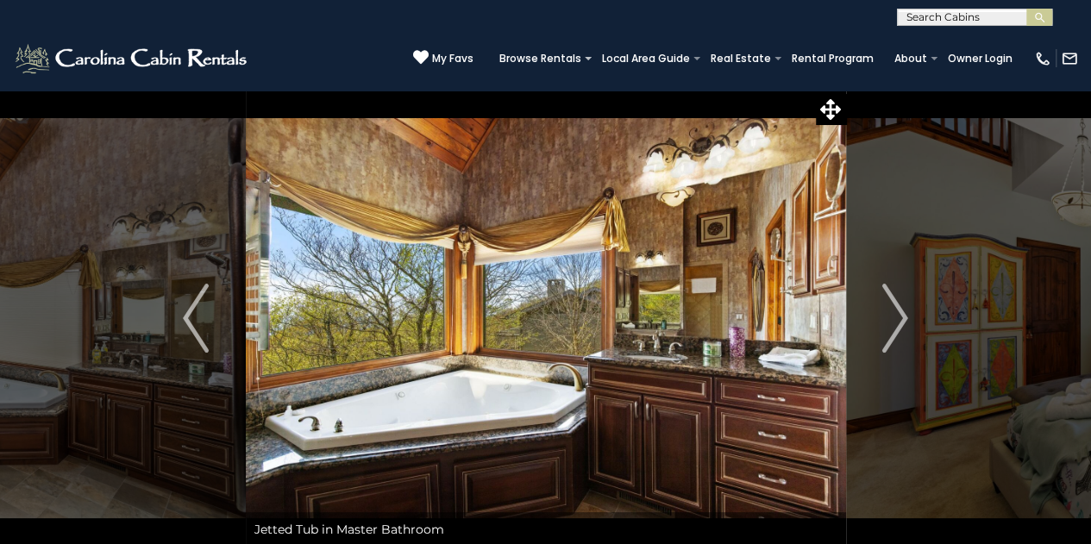
click at [891, 326] on img "Next" at bounding box center [895, 318] width 26 height 69
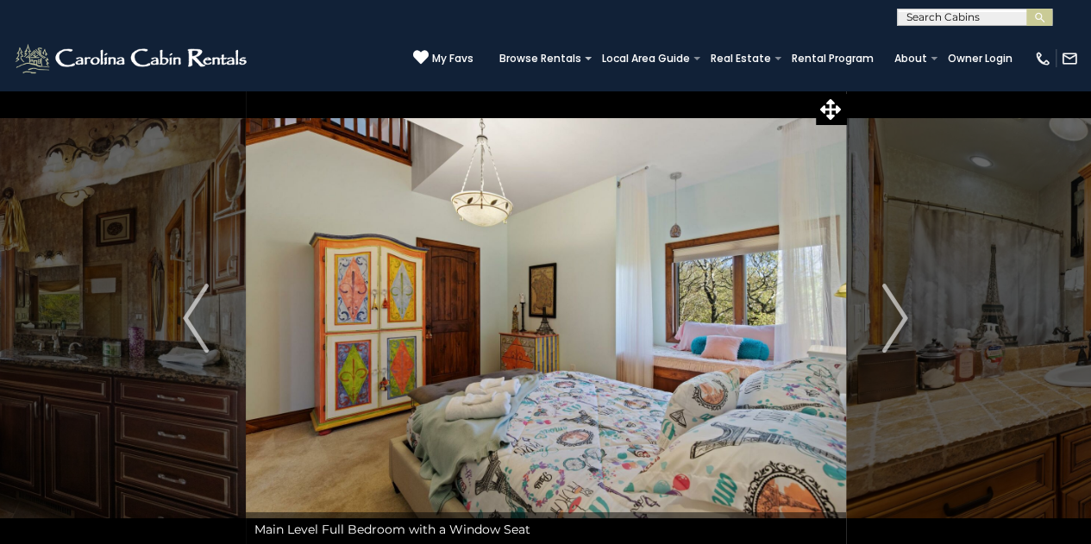
click at [895, 324] on img "Next" at bounding box center [895, 318] width 26 height 69
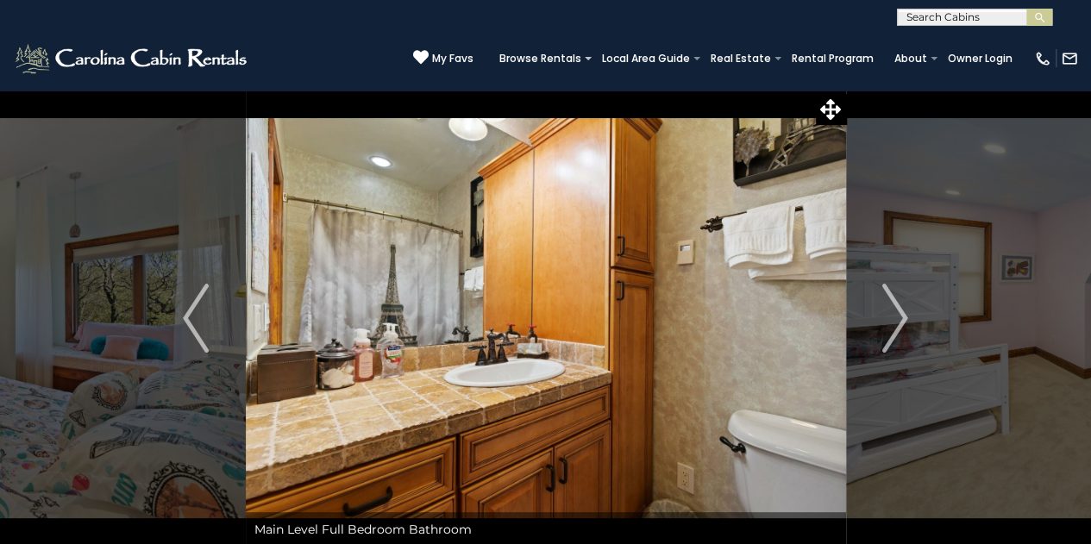
click at [891, 331] on img "Next" at bounding box center [895, 318] width 26 height 69
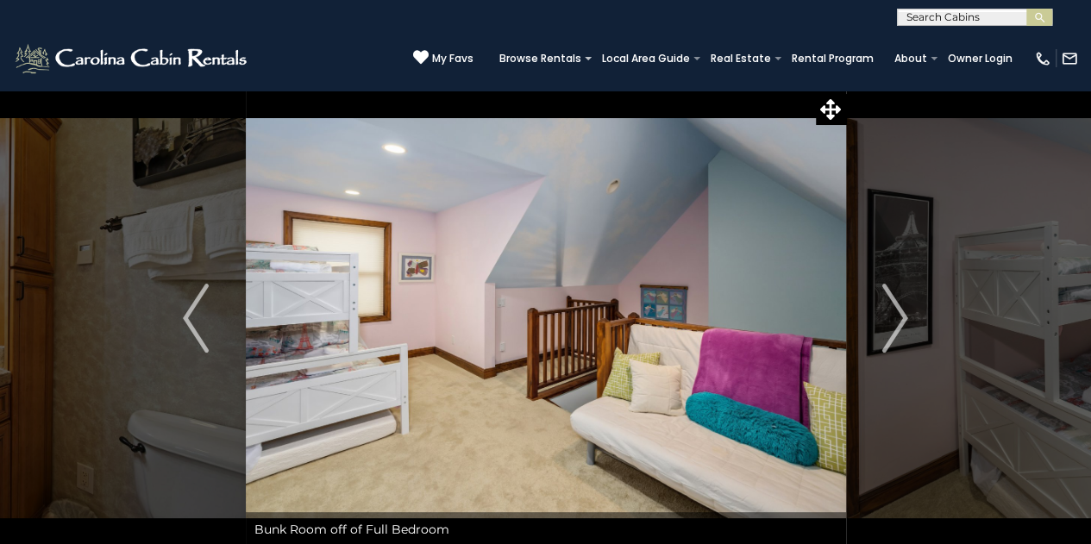
click at [891, 324] on img "Next" at bounding box center [895, 318] width 26 height 69
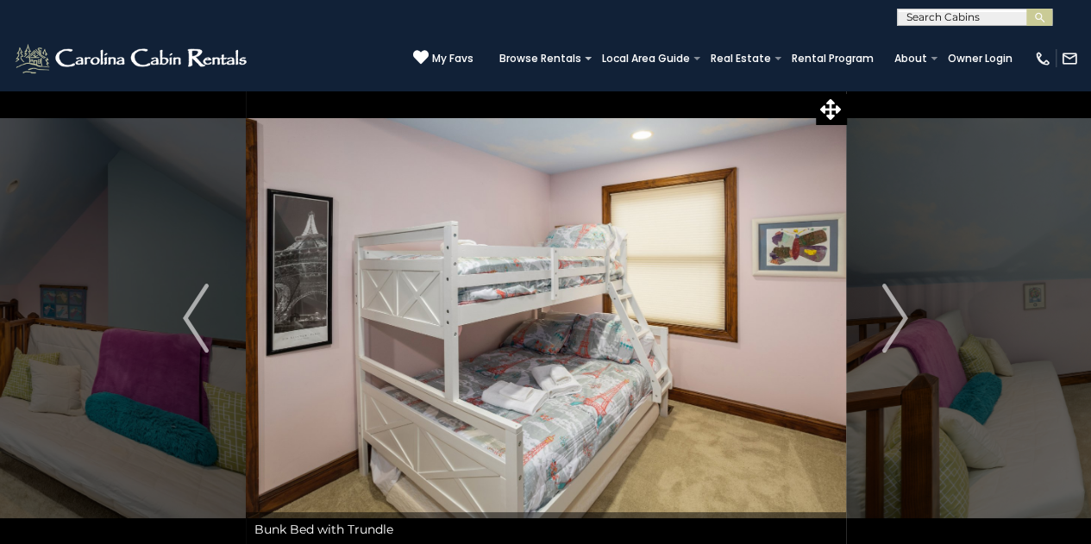
click at [912, 321] on button "Next" at bounding box center [894, 318] width 99 height 457
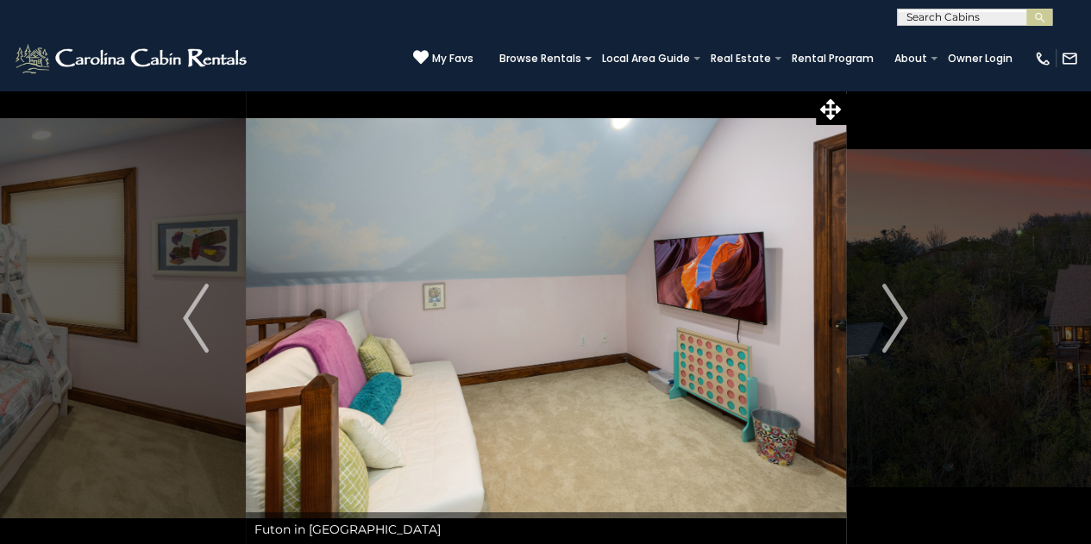
click at [898, 329] on img "Next" at bounding box center [895, 318] width 26 height 69
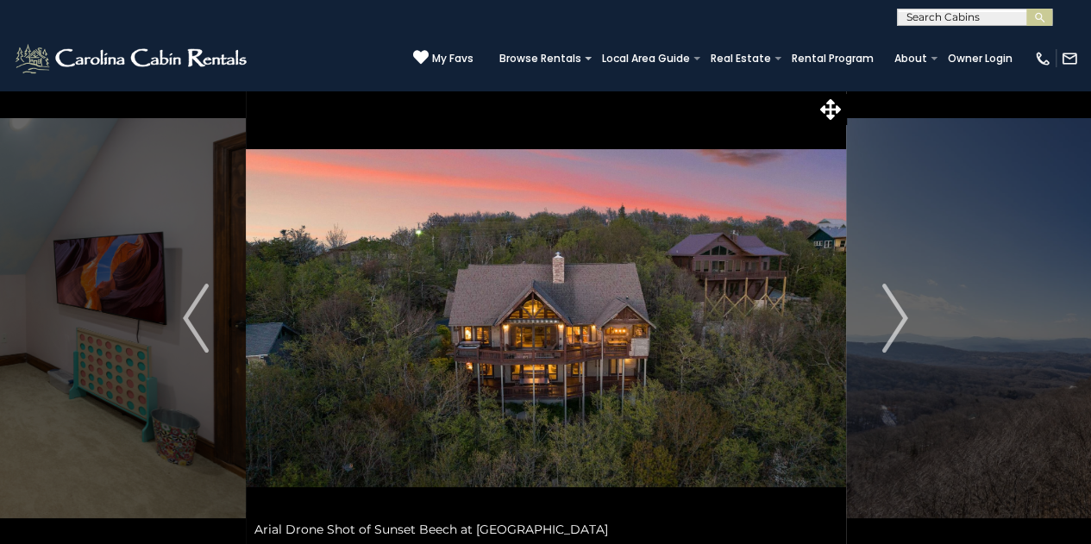
click at [911, 318] on button "Next" at bounding box center [894, 318] width 99 height 457
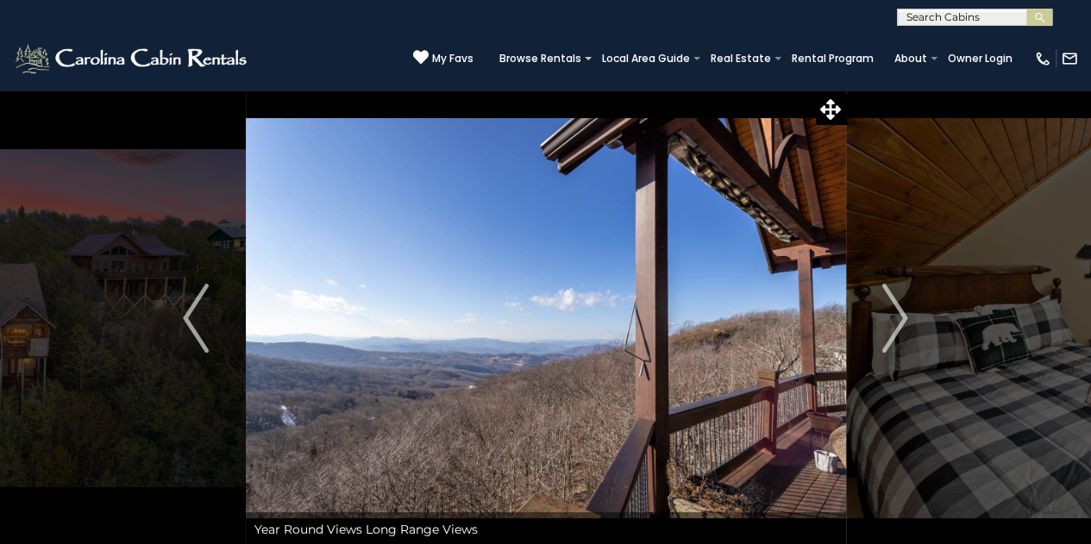
click at [896, 325] on img "Next" at bounding box center [895, 318] width 26 height 69
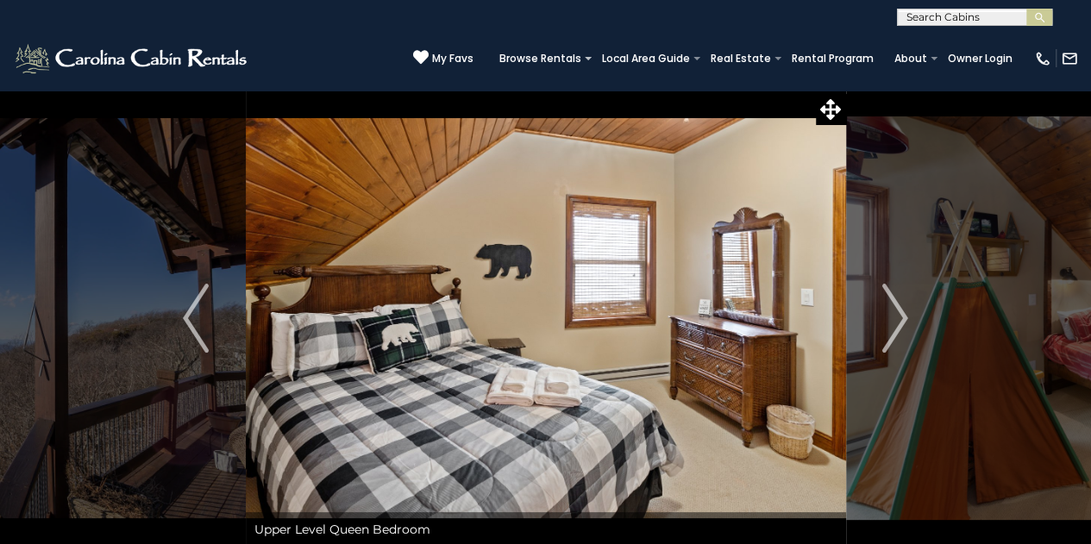
click at [909, 310] on button "Next" at bounding box center [894, 318] width 99 height 457
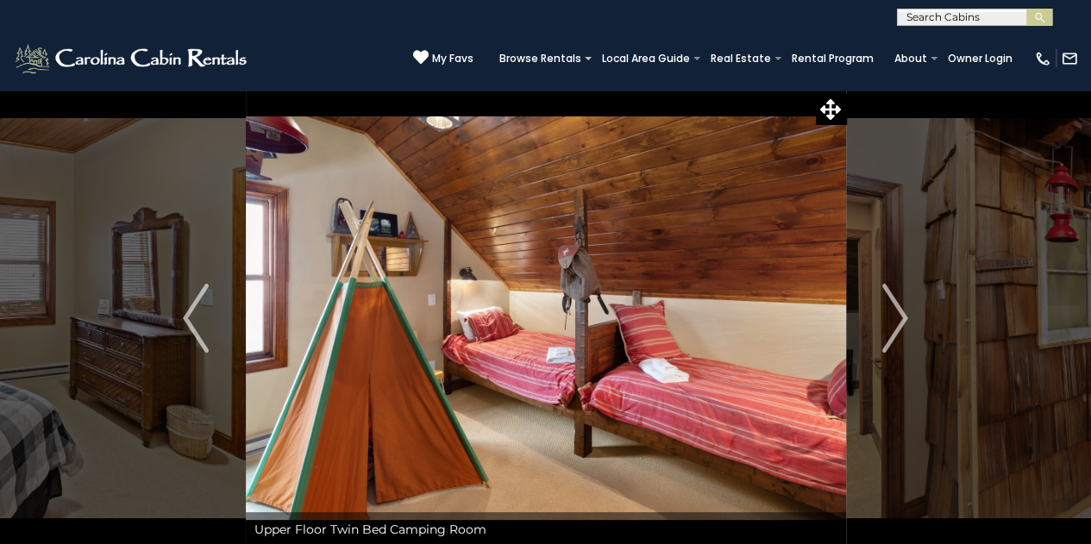
click at [900, 324] on img "Next" at bounding box center [895, 318] width 26 height 69
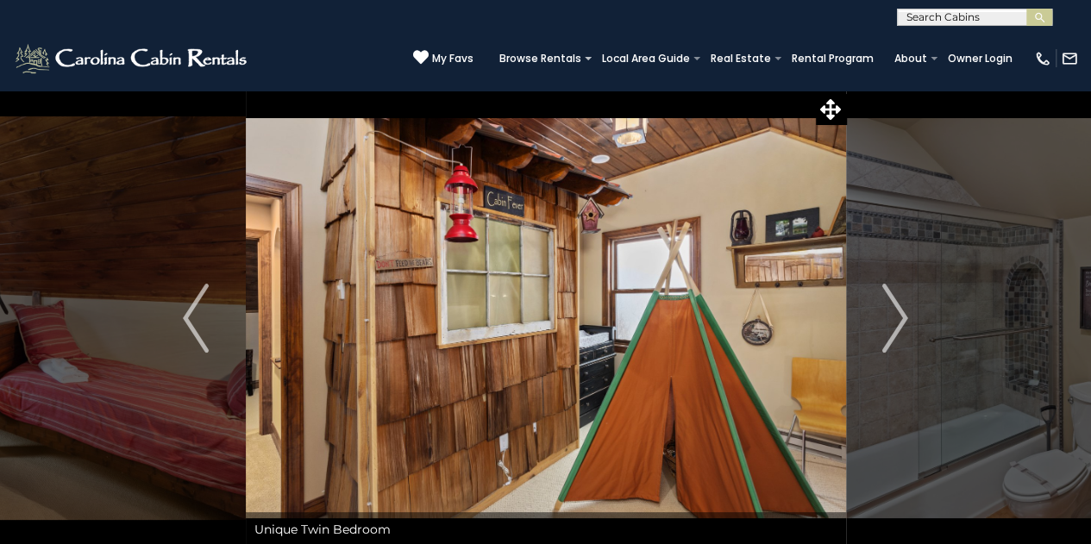
click at [903, 312] on img "Next" at bounding box center [895, 318] width 26 height 69
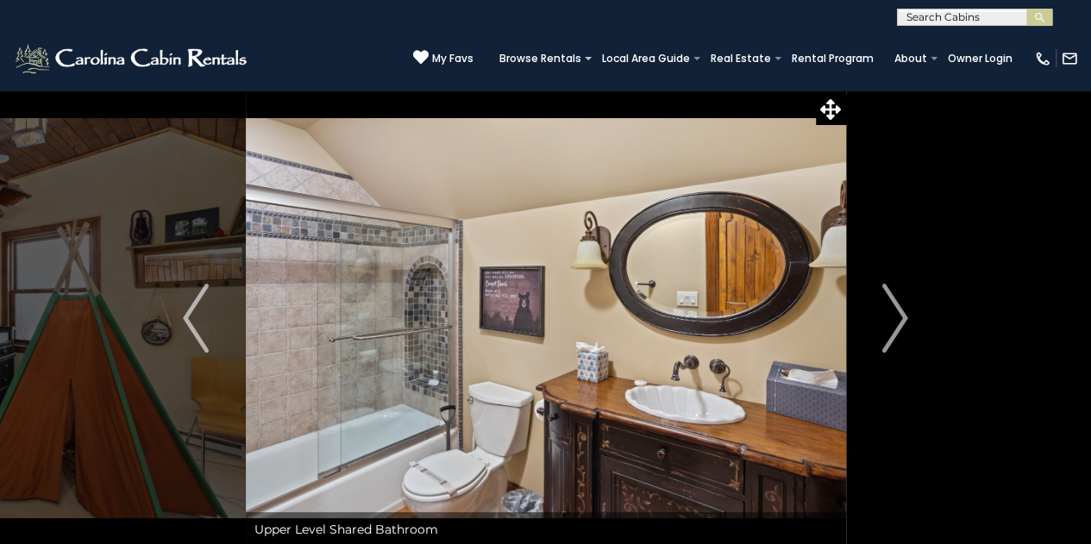
click at [893, 349] on img "Next" at bounding box center [895, 318] width 26 height 69
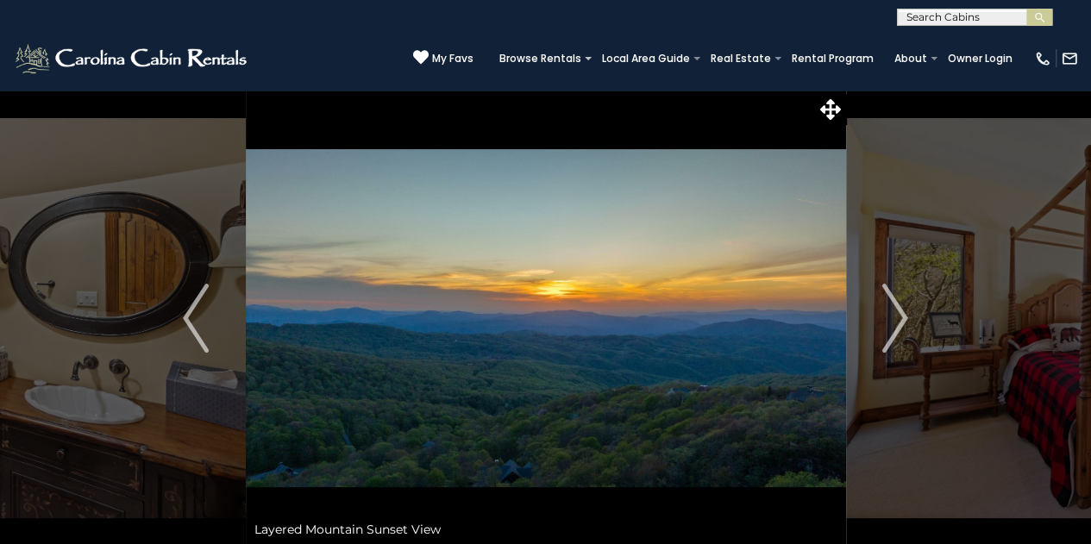
click at [897, 325] on img "Next" at bounding box center [895, 318] width 26 height 69
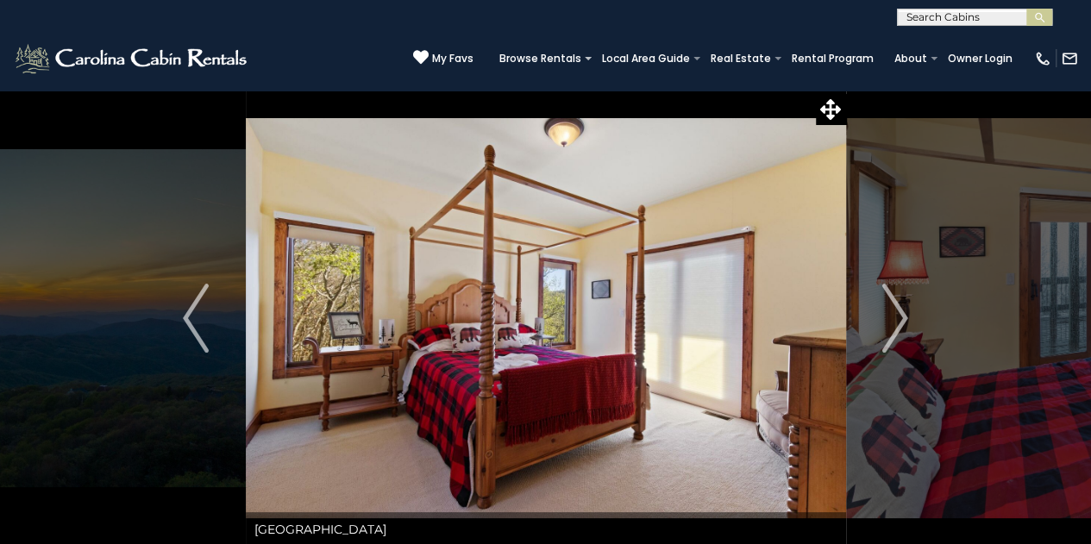
click at [903, 316] on img "Next" at bounding box center [895, 318] width 26 height 69
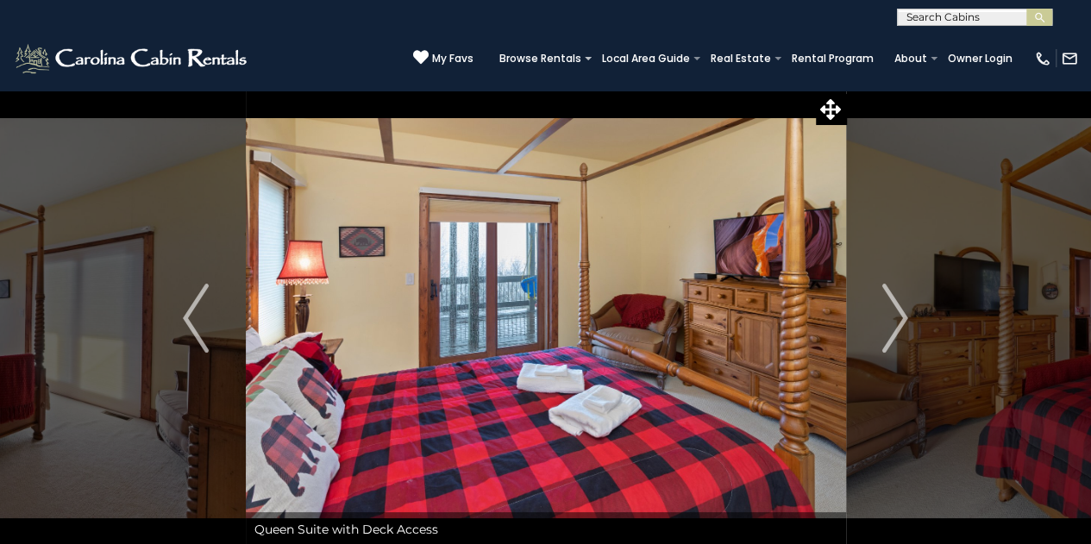
click at [896, 324] on img "Next" at bounding box center [895, 318] width 26 height 69
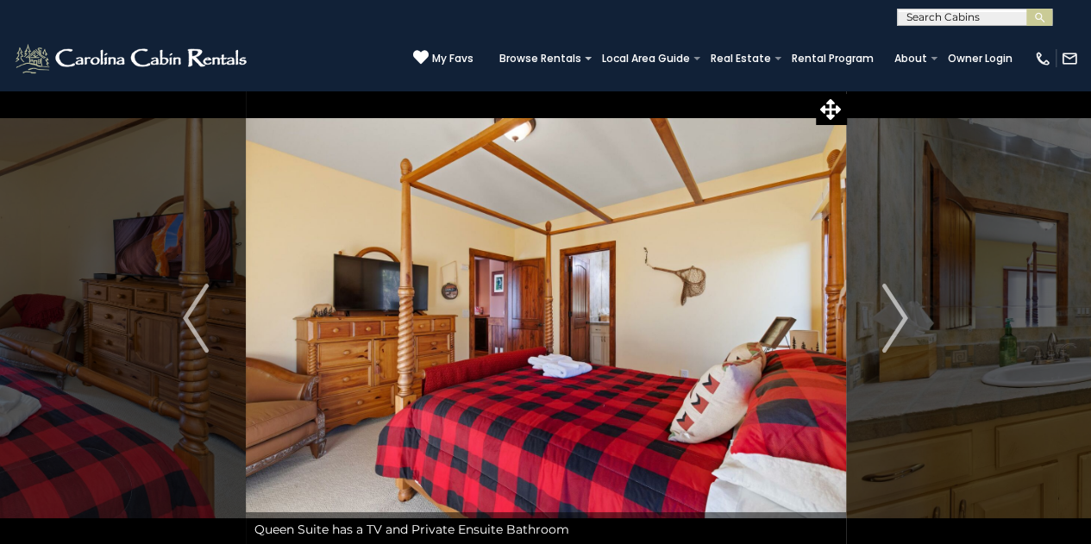
click at [901, 318] on img "Next" at bounding box center [895, 318] width 26 height 69
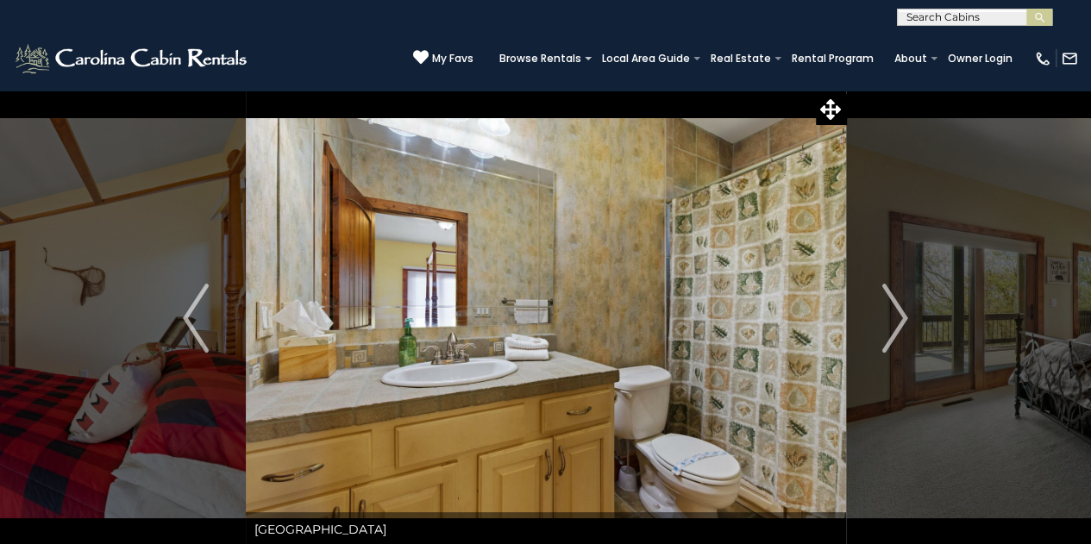
click at [900, 328] on img "Next" at bounding box center [895, 318] width 26 height 69
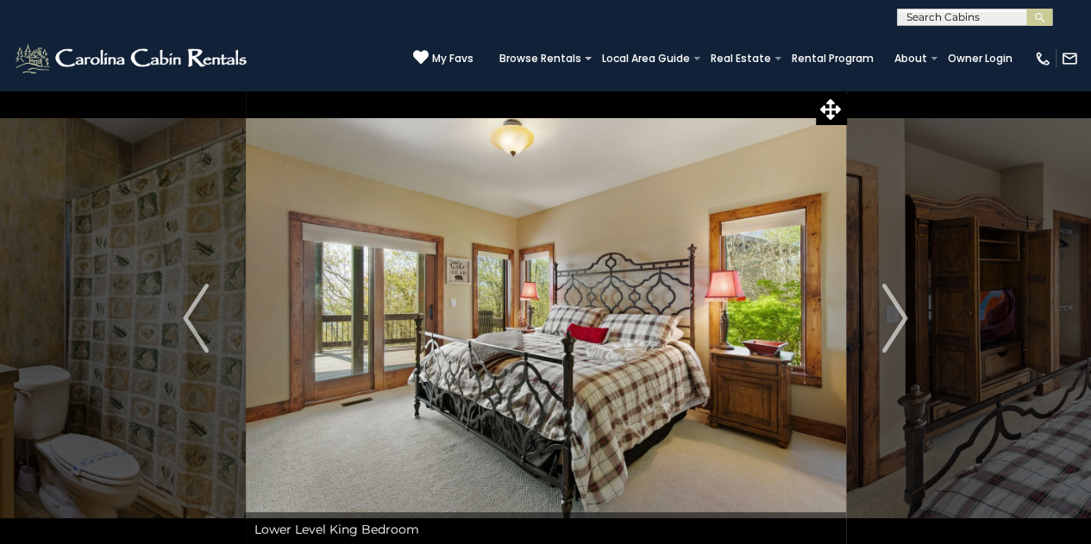
click at [906, 325] on img "Next" at bounding box center [895, 318] width 26 height 69
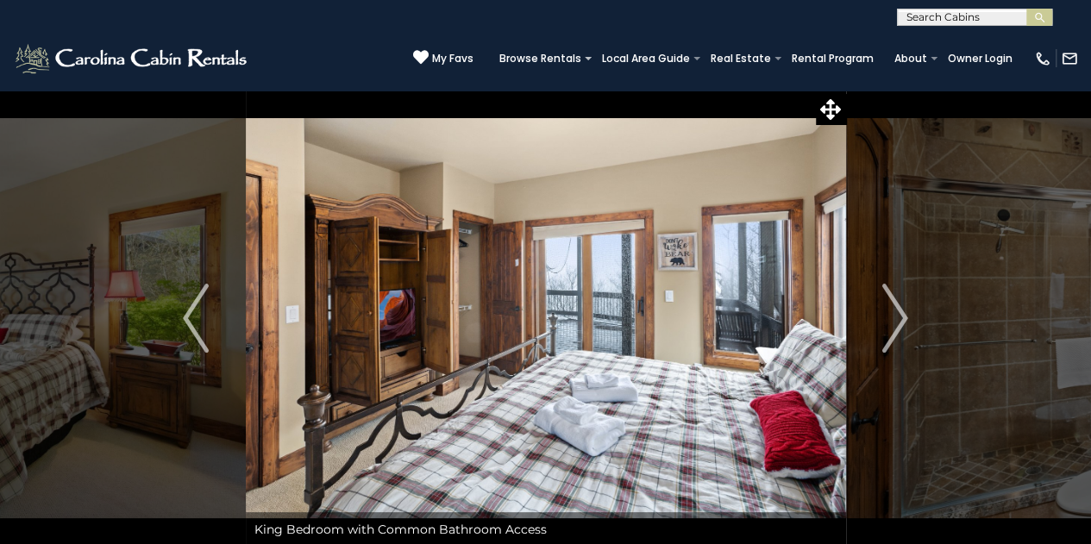
click at [904, 318] on img "Next" at bounding box center [895, 318] width 26 height 69
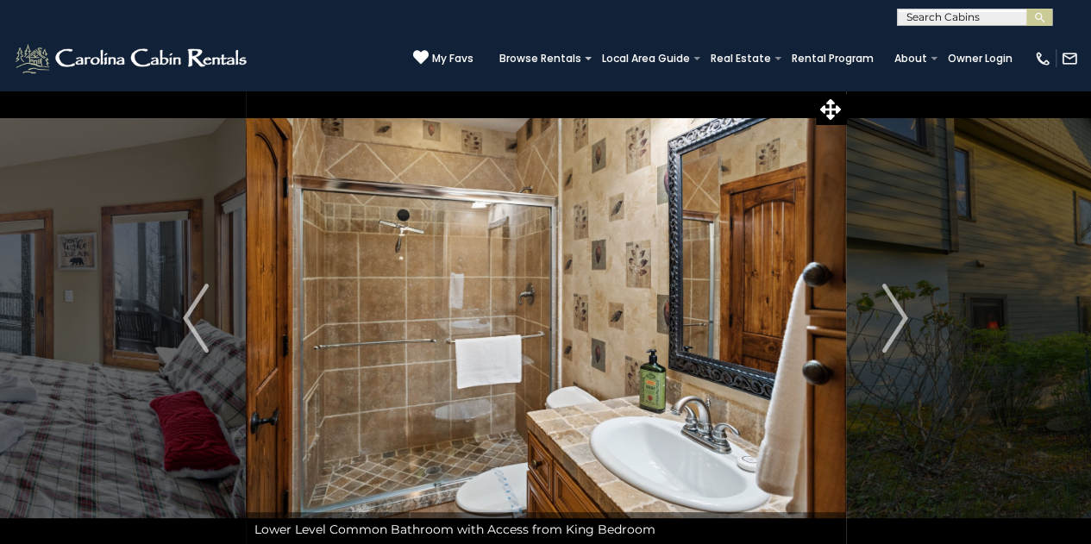
click at [892, 325] on img "Next" at bounding box center [895, 318] width 26 height 69
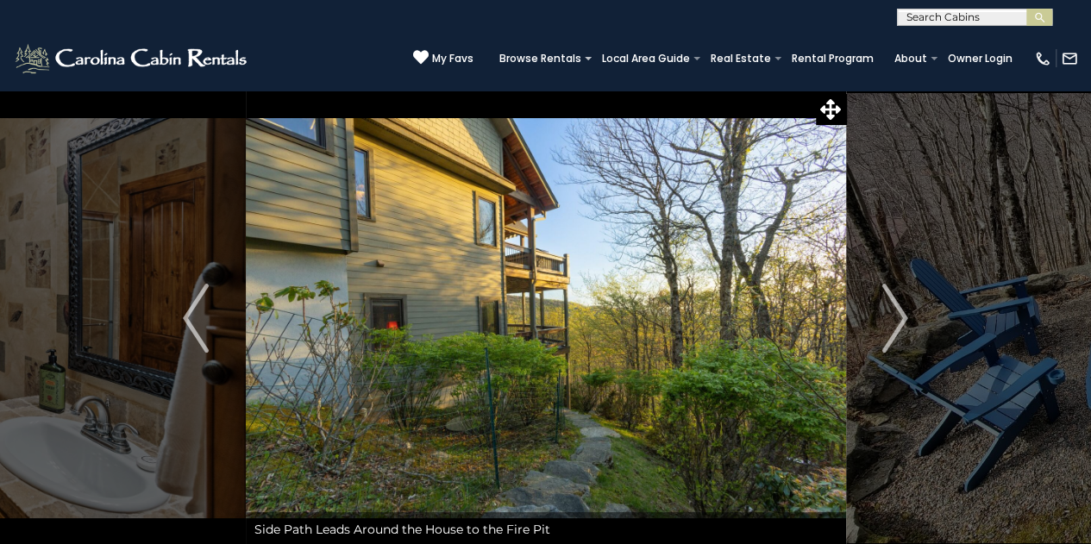
click at [890, 334] on img "Next" at bounding box center [895, 318] width 26 height 69
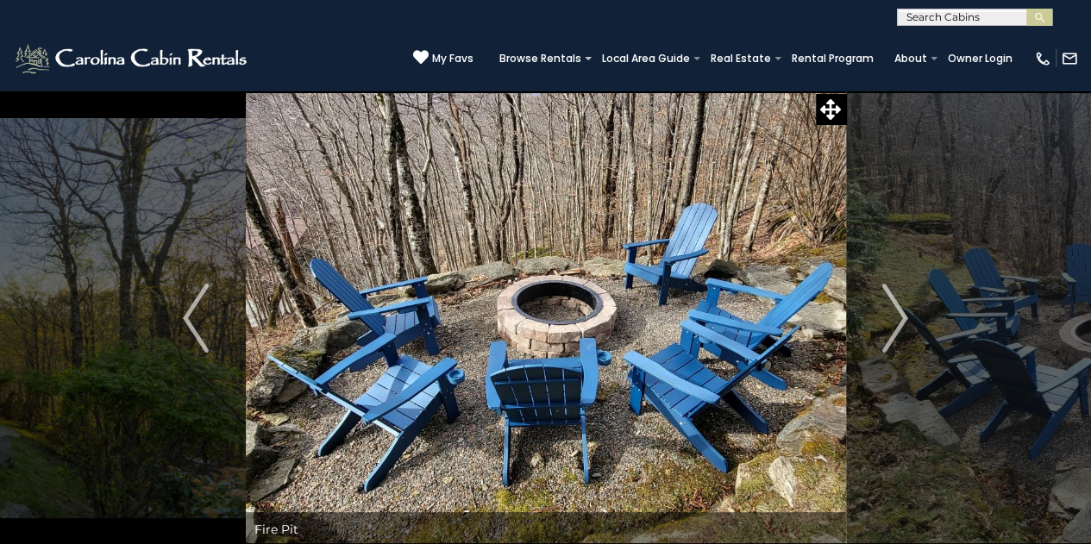
click at [898, 328] on img "Next" at bounding box center [895, 318] width 26 height 69
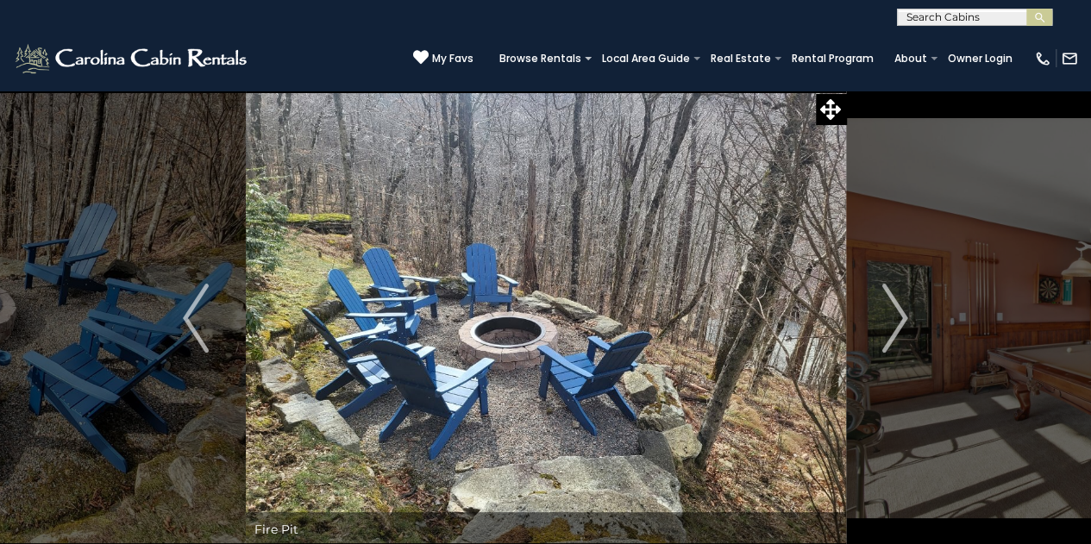
click at [898, 332] on img "Next" at bounding box center [895, 318] width 26 height 69
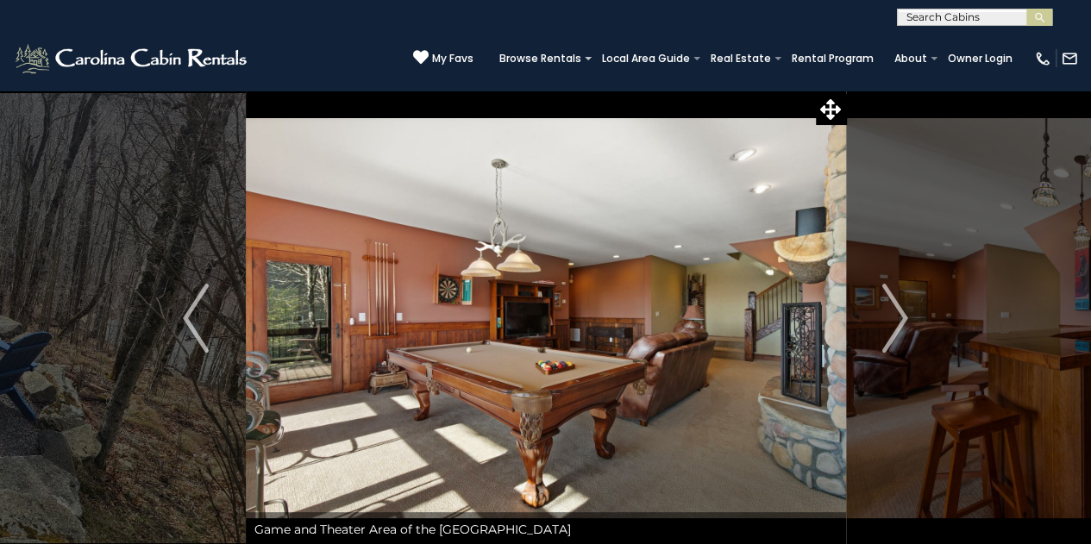
click at [896, 333] on img "Next" at bounding box center [895, 318] width 26 height 69
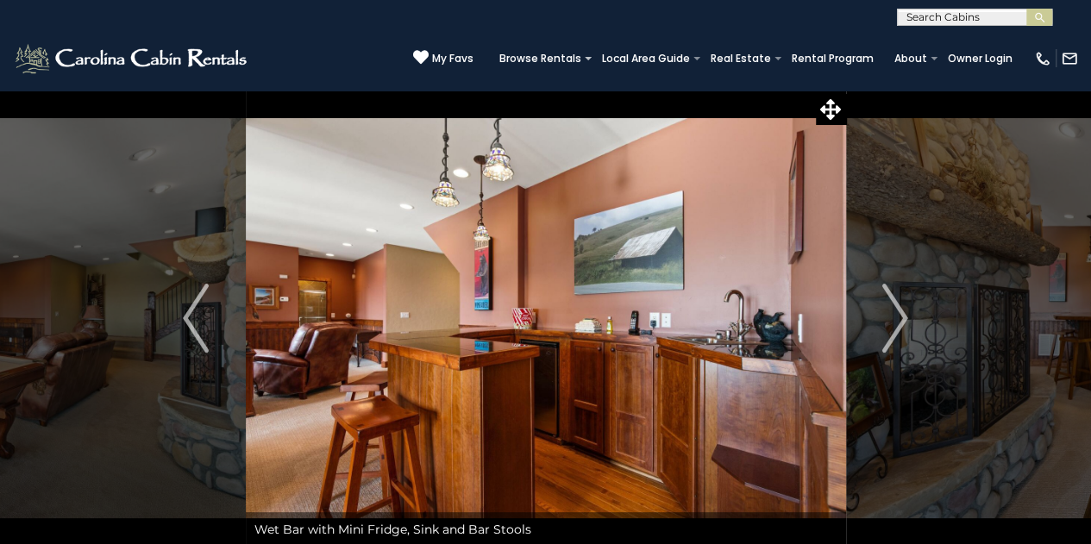
click at [897, 334] on img "Next" at bounding box center [895, 318] width 26 height 69
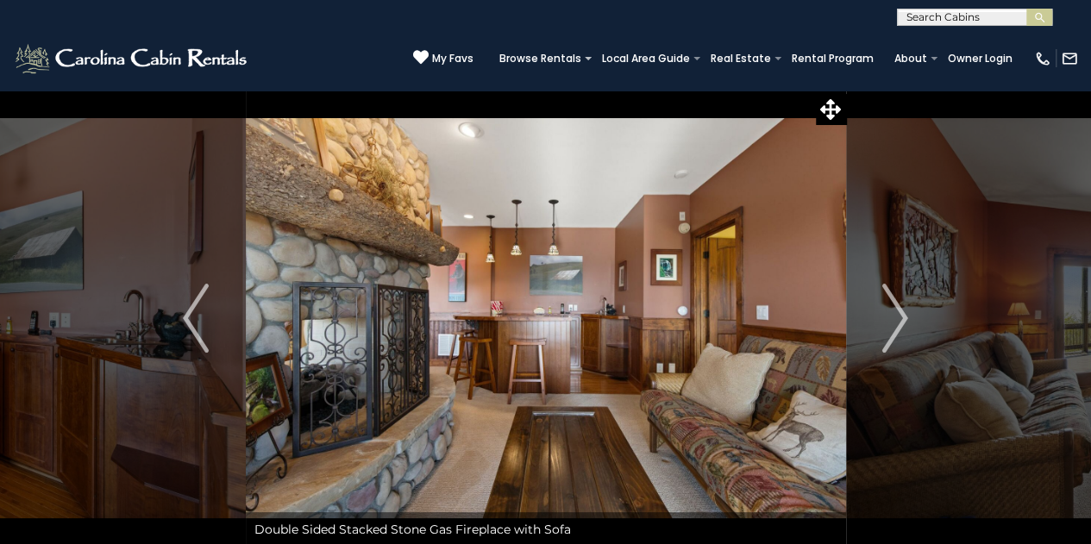
click at [895, 338] on img "Next" at bounding box center [895, 318] width 26 height 69
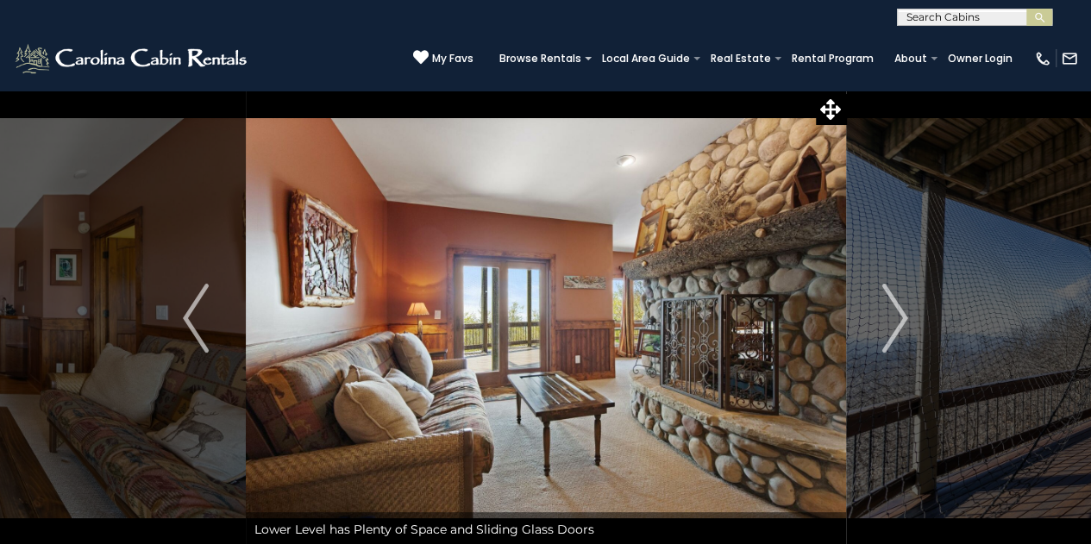
click at [896, 324] on img "Next" at bounding box center [895, 318] width 26 height 69
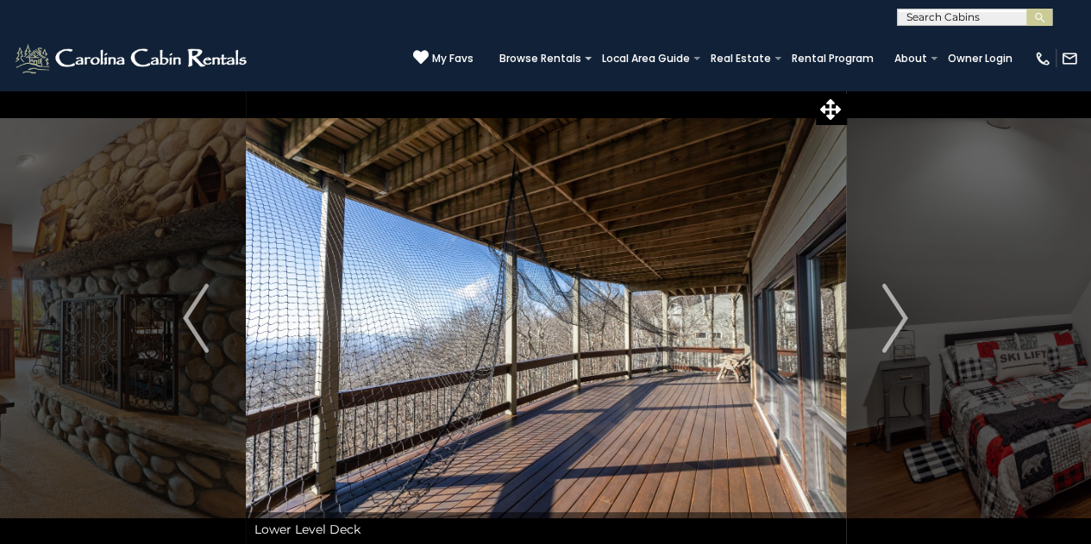
click at [897, 326] on img "Next" at bounding box center [895, 318] width 26 height 69
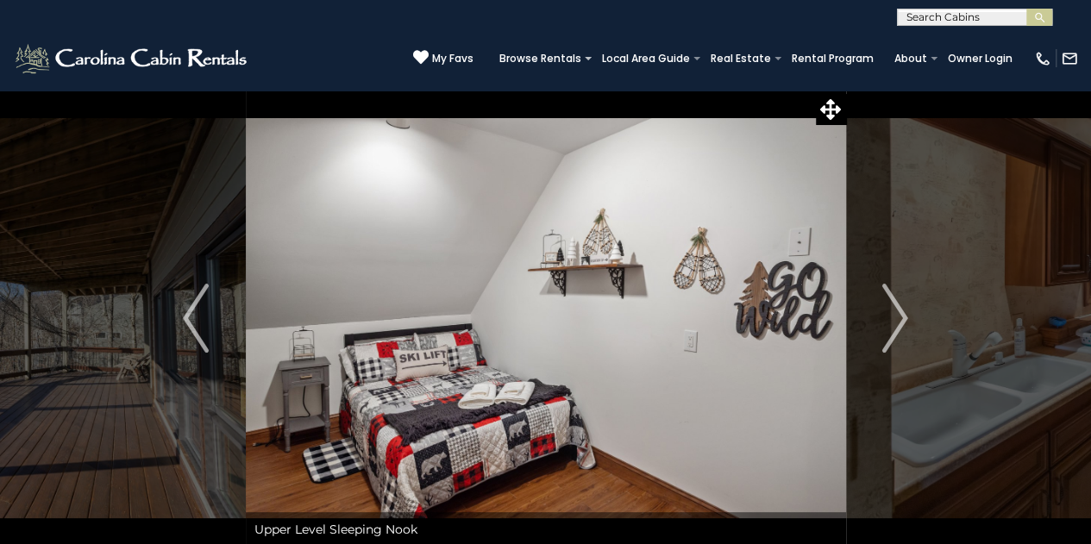
click at [897, 320] on img "Next" at bounding box center [895, 318] width 26 height 69
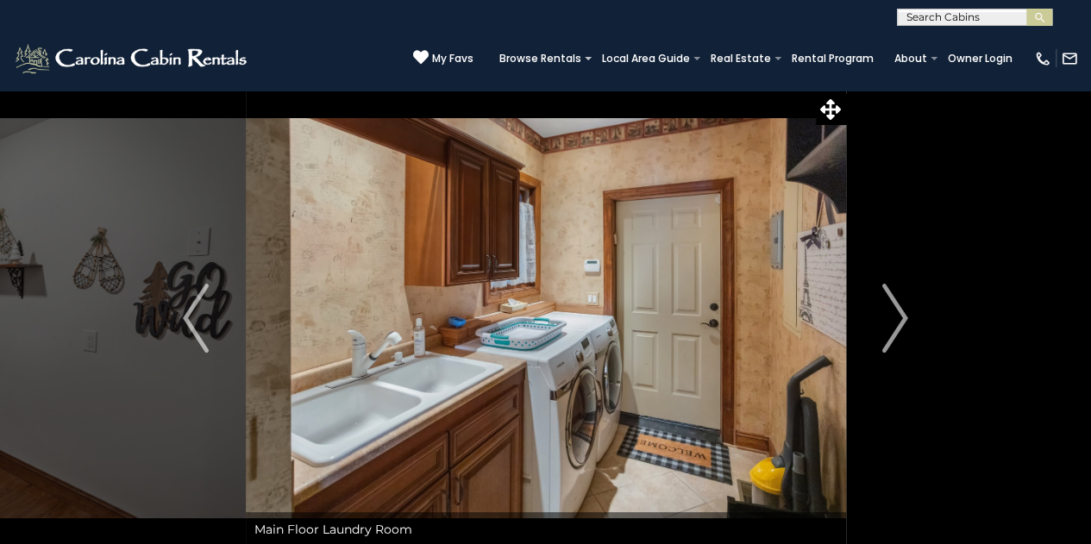
click at [898, 326] on img "Next" at bounding box center [895, 318] width 26 height 69
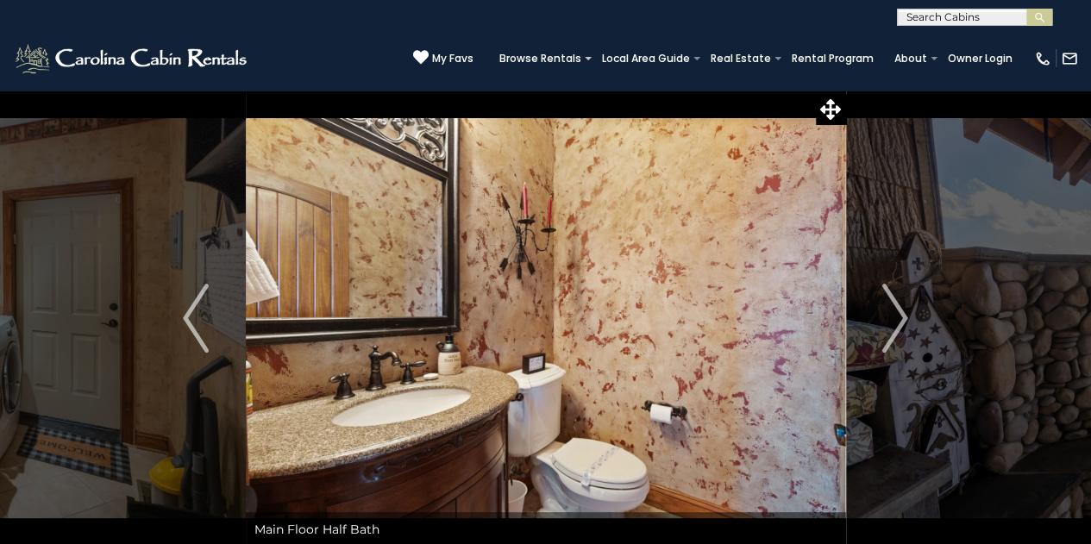
click at [900, 312] on img "Next" at bounding box center [895, 318] width 26 height 69
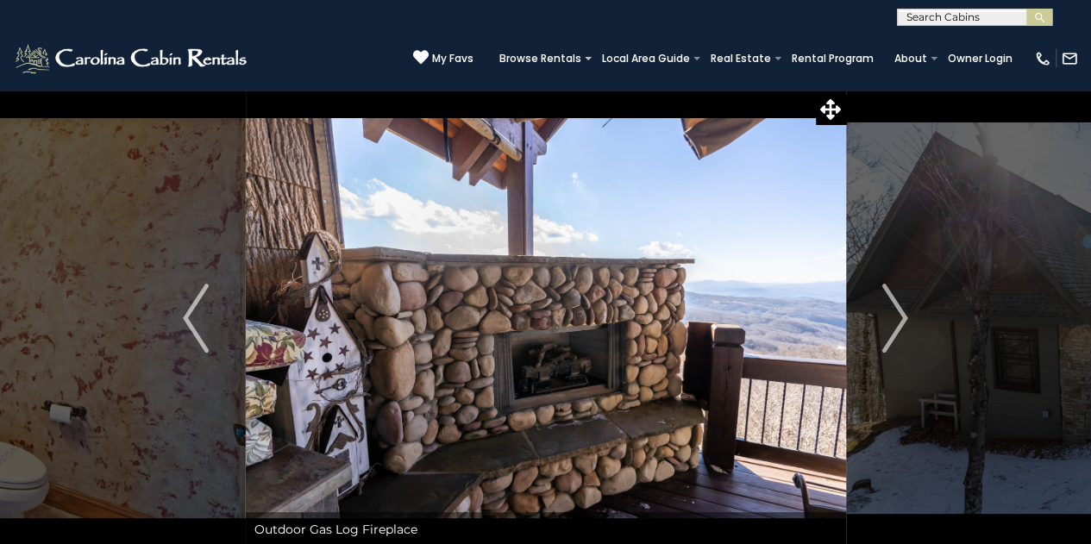
click at [900, 329] on img "Next" at bounding box center [895, 318] width 26 height 69
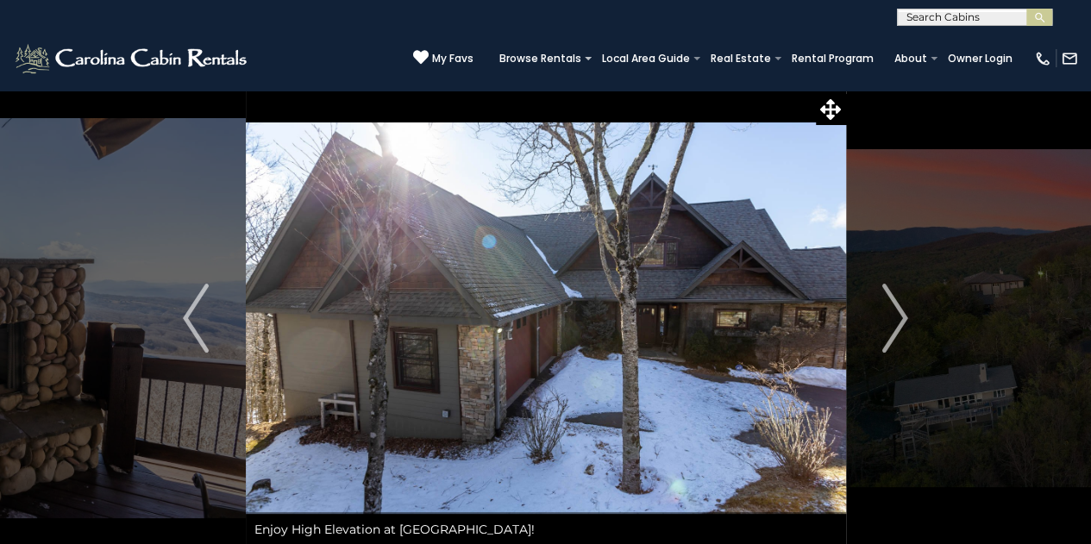
click at [895, 323] on img "Next" at bounding box center [895, 318] width 26 height 69
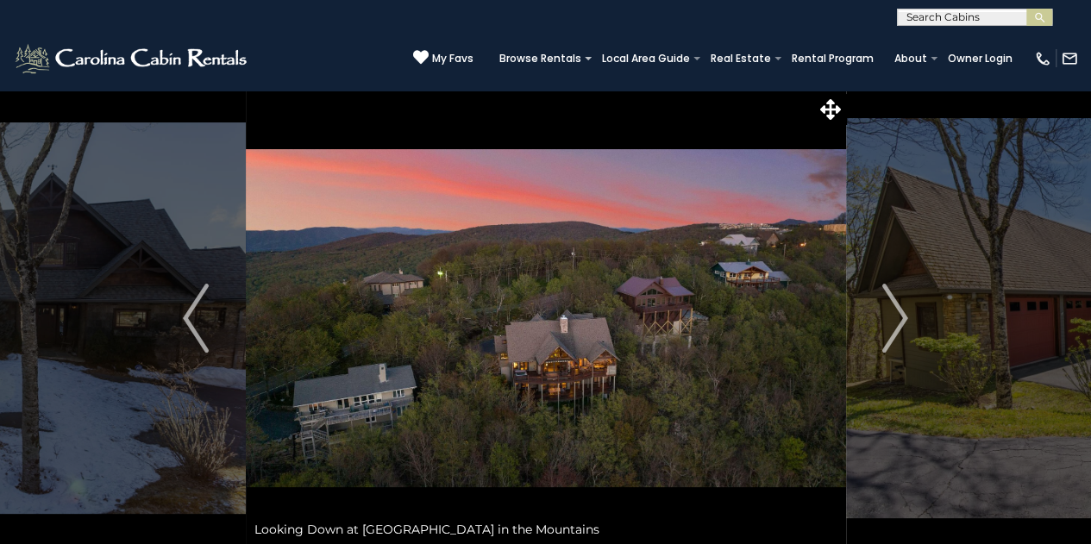
click at [893, 334] on img "Next" at bounding box center [895, 318] width 26 height 69
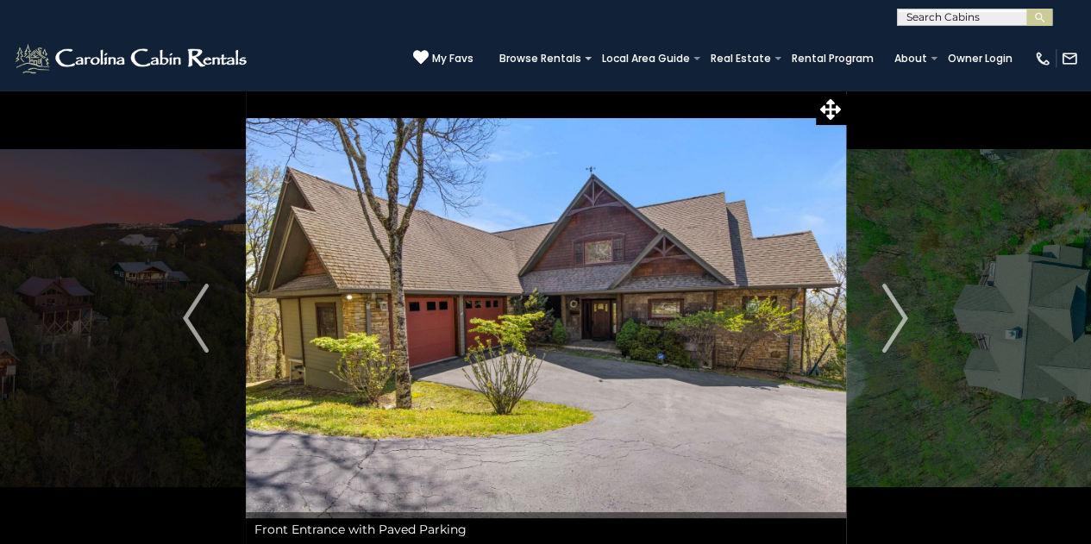
click at [907, 330] on button "Next" at bounding box center [894, 318] width 99 height 457
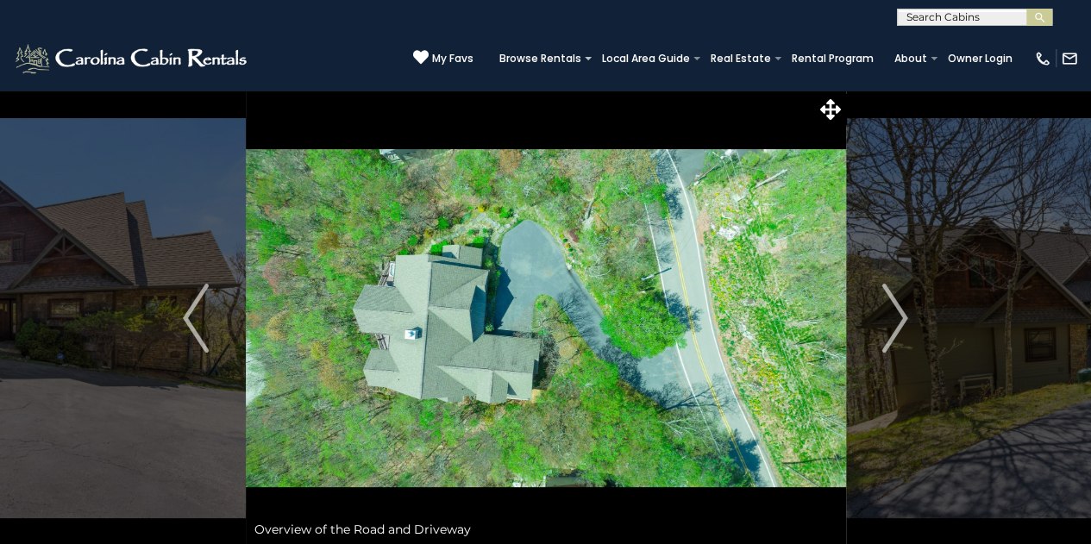
click at [903, 322] on img "Next" at bounding box center [895, 318] width 26 height 69
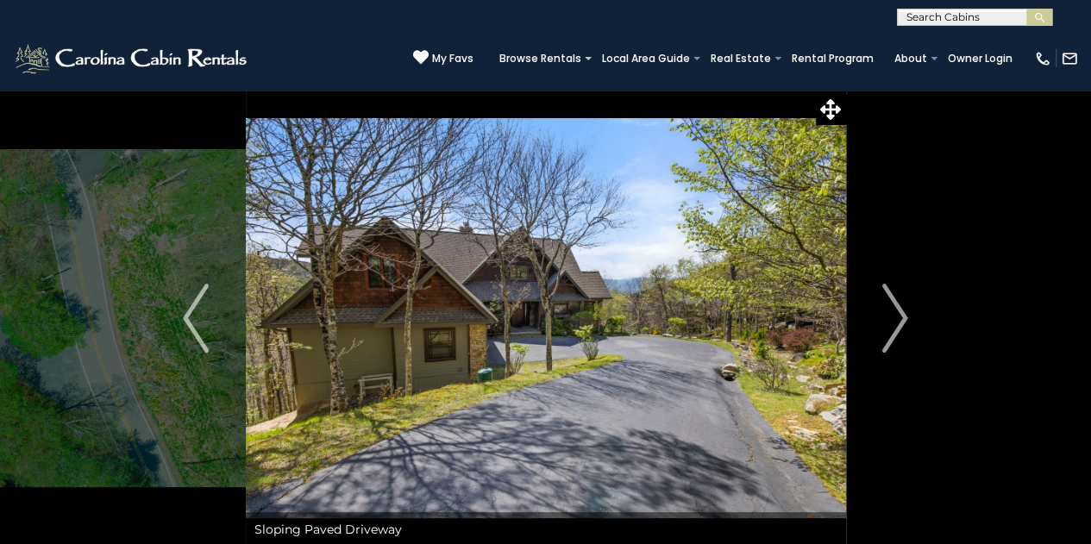
click at [888, 326] on img "Next" at bounding box center [895, 318] width 26 height 69
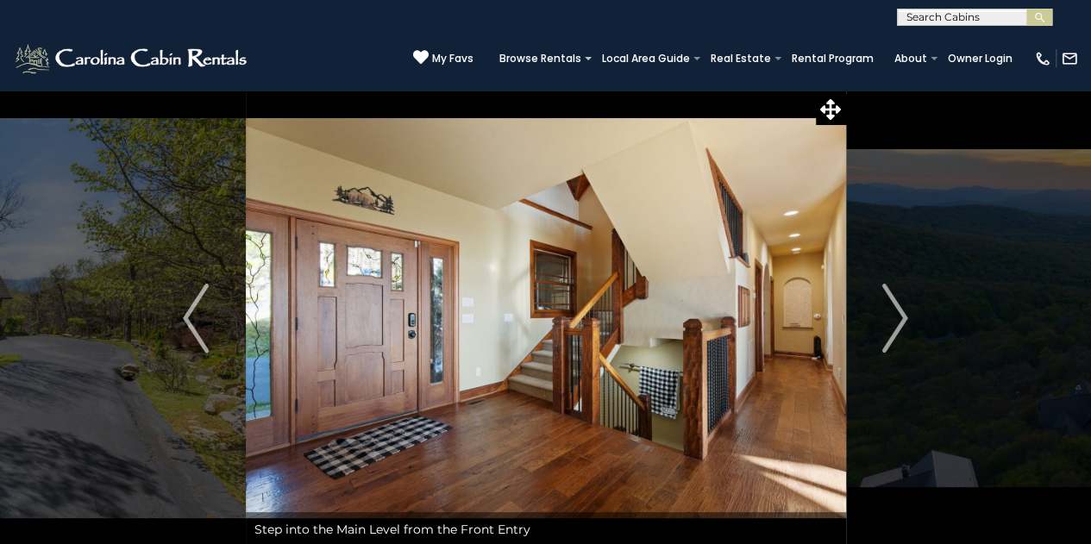
click at [895, 328] on img "Next" at bounding box center [895, 318] width 26 height 69
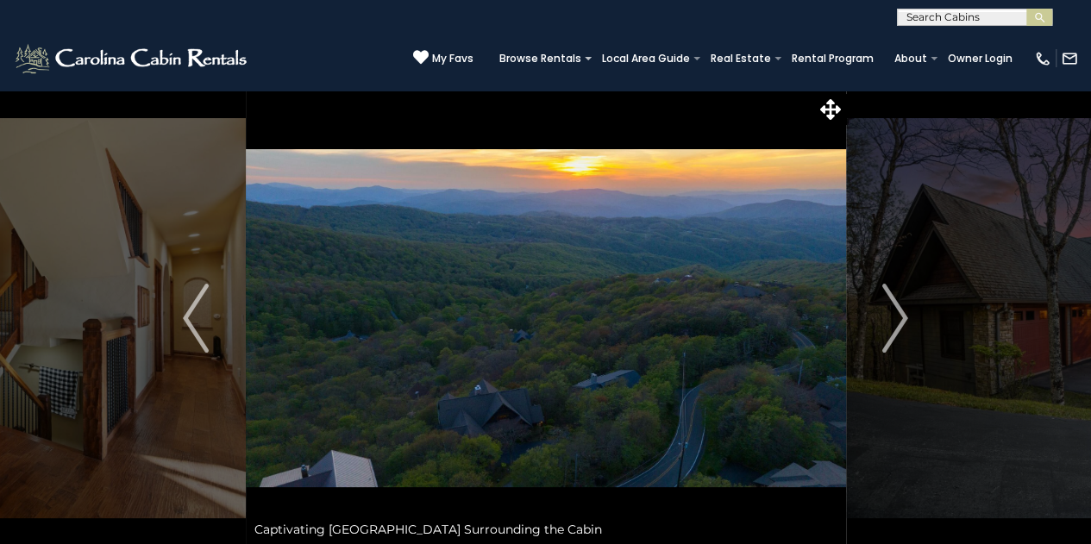
click at [895, 325] on img "Next" at bounding box center [895, 318] width 26 height 69
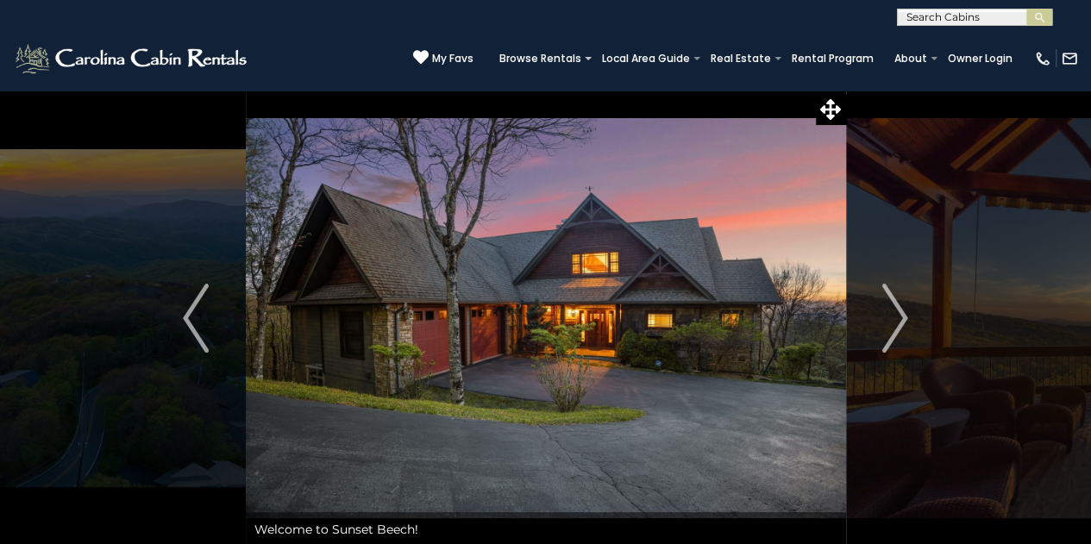
click at [907, 331] on button "Next" at bounding box center [894, 318] width 99 height 457
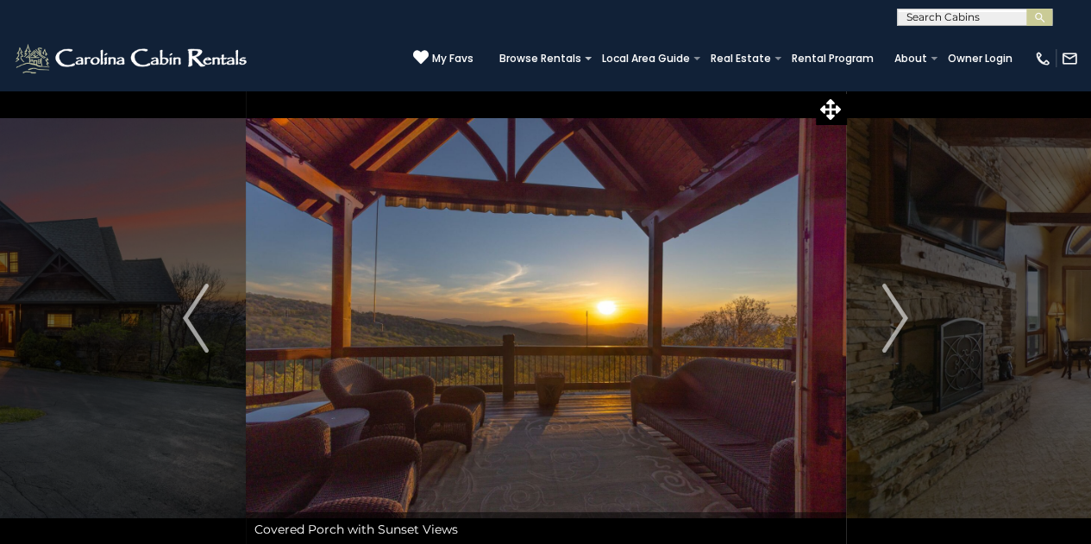
click at [209, 322] on button "Previous" at bounding box center [196, 318] width 99 height 457
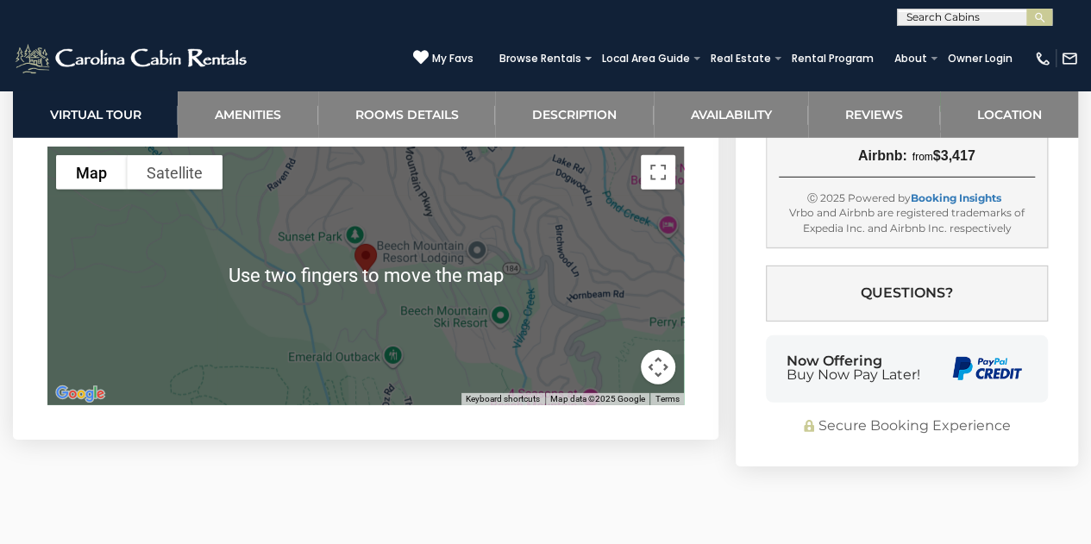
scroll to position [5729, 0]
